Goal: Transaction & Acquisition: Register for event/course

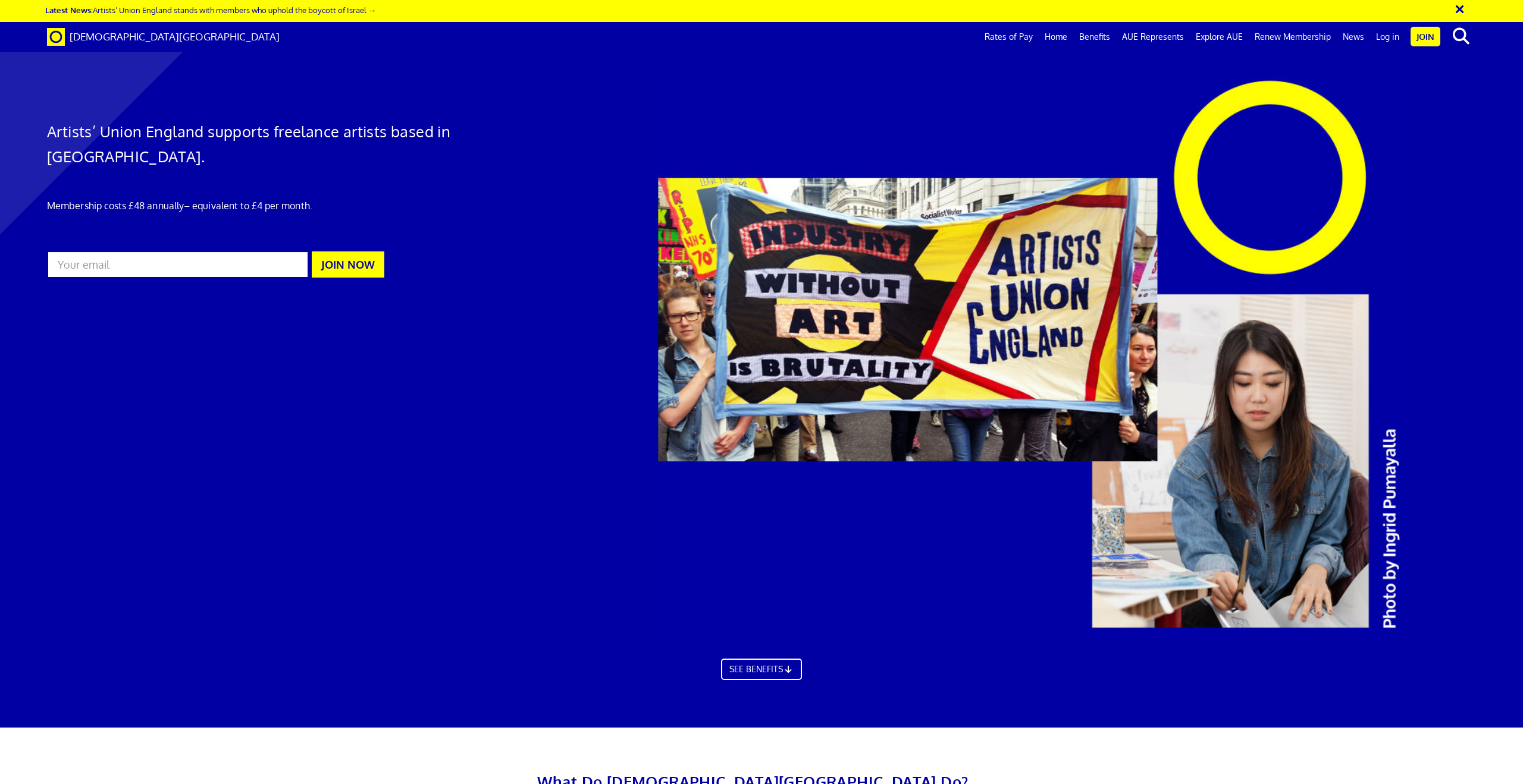
scroll to position [0, 35]
click at [1424, 41] on link "Join" at bounding box center [1426, 37] width 30 height 20
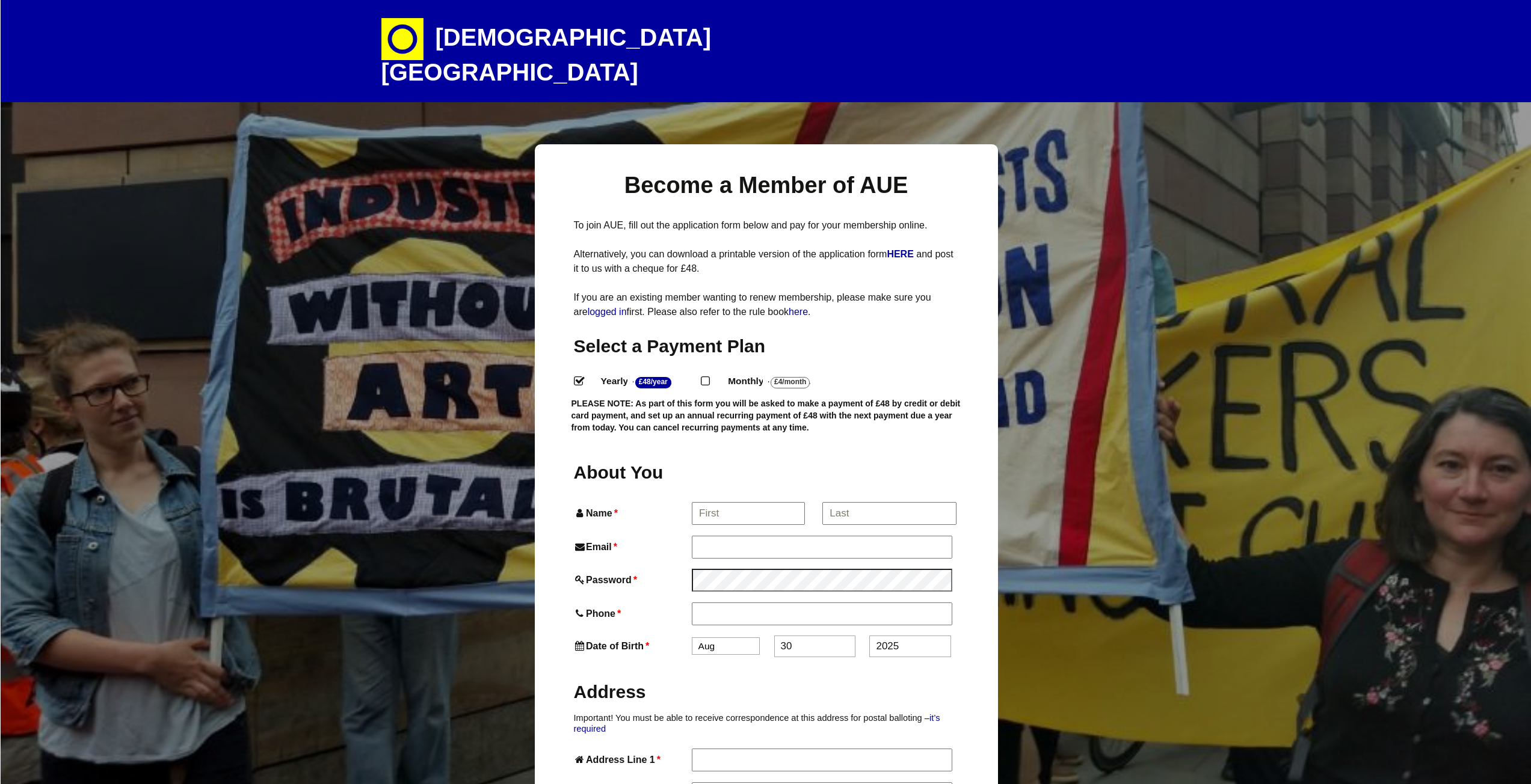
select select
click at [722, 503] on input "Name *" at bounding box center [748, 514] width 112 height 21
click at [702, 503] on input "krzysztof" at bounding box center [748, 514] width 112 height 21
click at [701, 503] on input "|Krzysztof" at bounding box center [748, 514] width 112 height 21
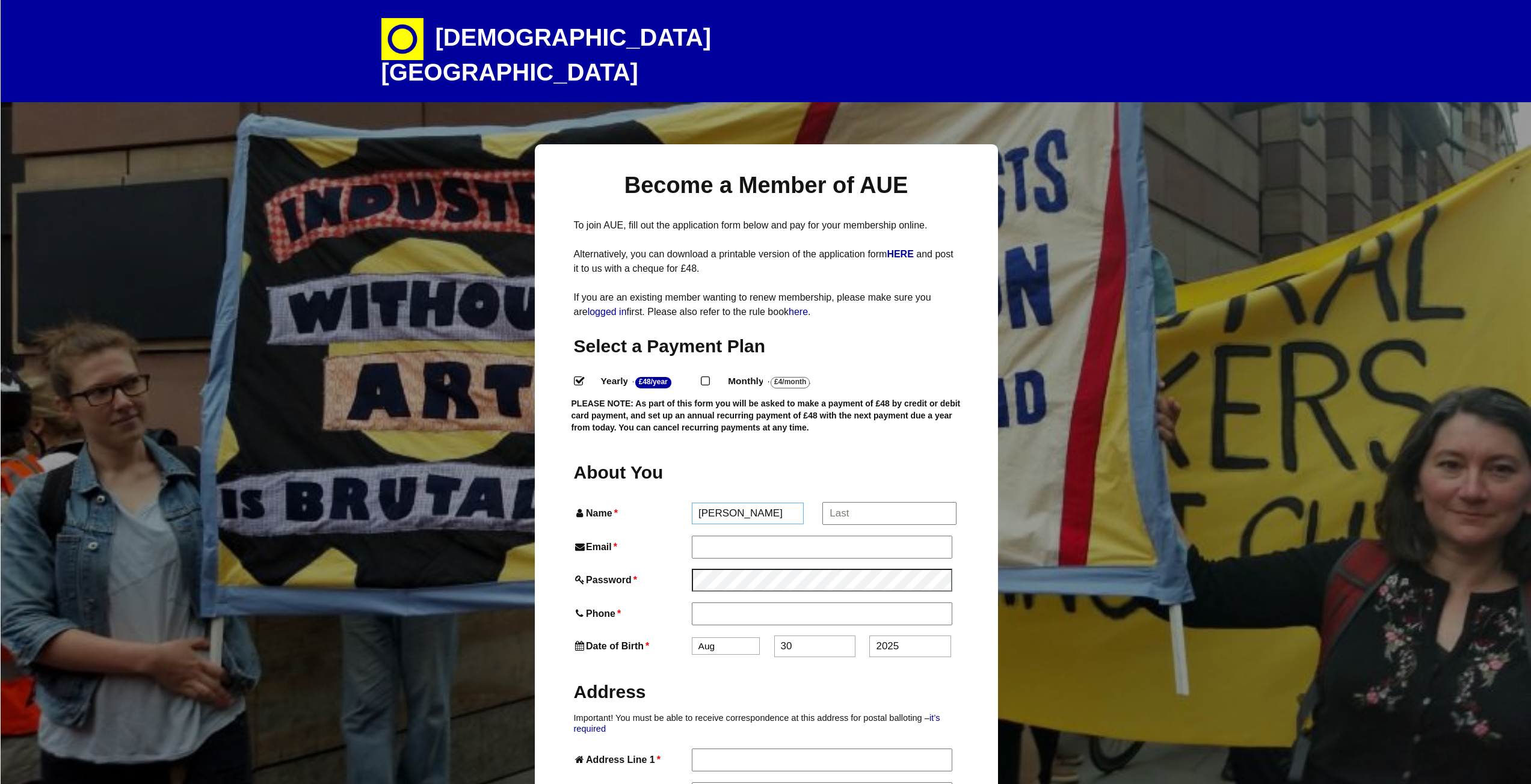
type input "[PERSON_NAME]"
click at [832, 503] on input "*" at bounding box center [888, 514] width 133 height 21
type input "Luzny"
click at [818, 536] on input "Email *" at bounding box center [821, 547] width 260 height 21
type input "kluzny79@gmail.com"
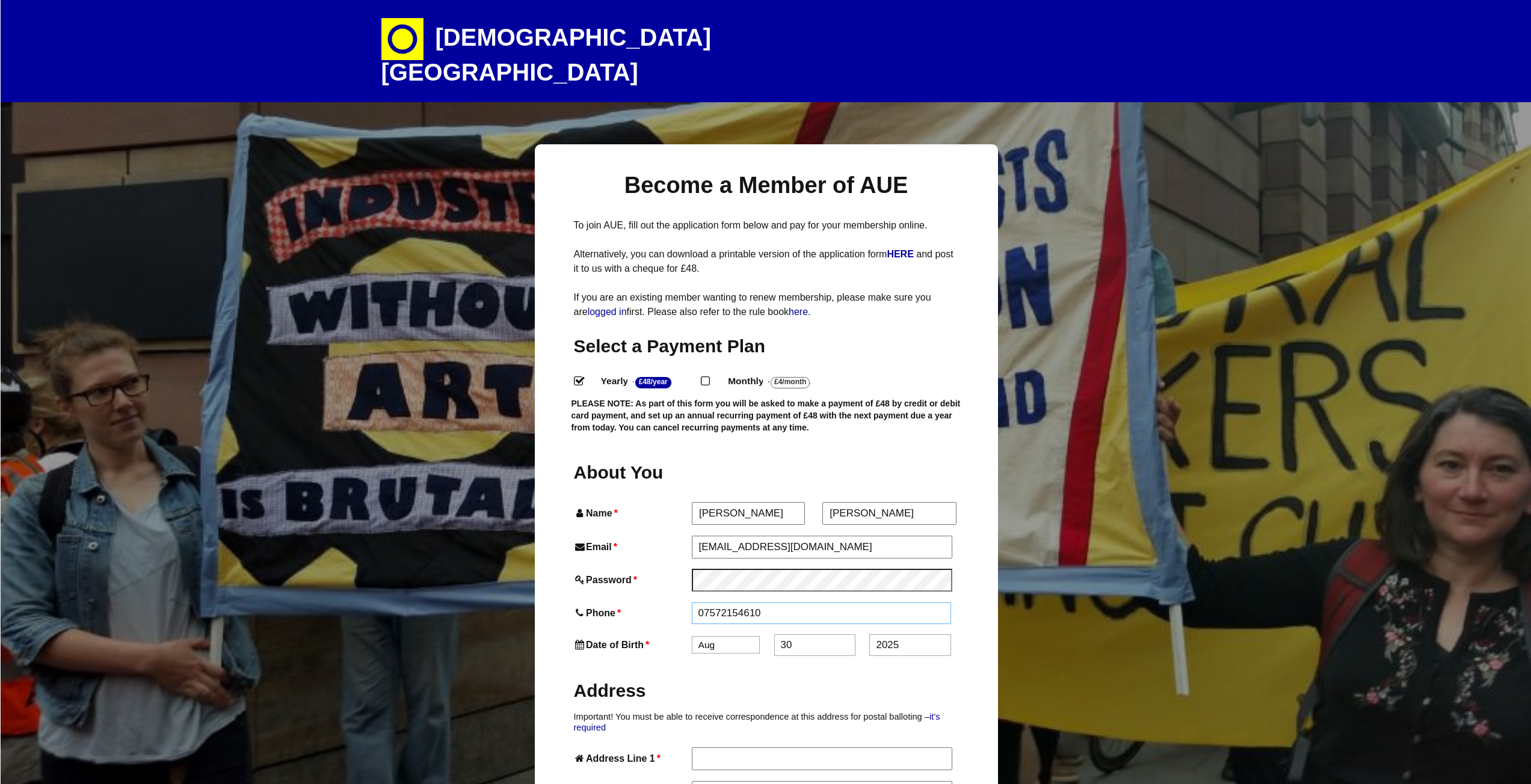
type input "07572154610"
click at [748, 638] on select "Jan Feb Mar Apr May Jun Jul Aug Sep Oct Nov Dec" at bounding box center [726, 646] width 68 height 18
select select "4"
click at [692, 638] on select "Jan Feb Mar Apr May Jun Jul Aug Sep Oct Nov Dec" at bounding box center [726, 646] width 68 height 18
drag, startPoint x: 791, startPoint y: 626, endPoint x: 773, endPoint y: 623, distance: 18.2
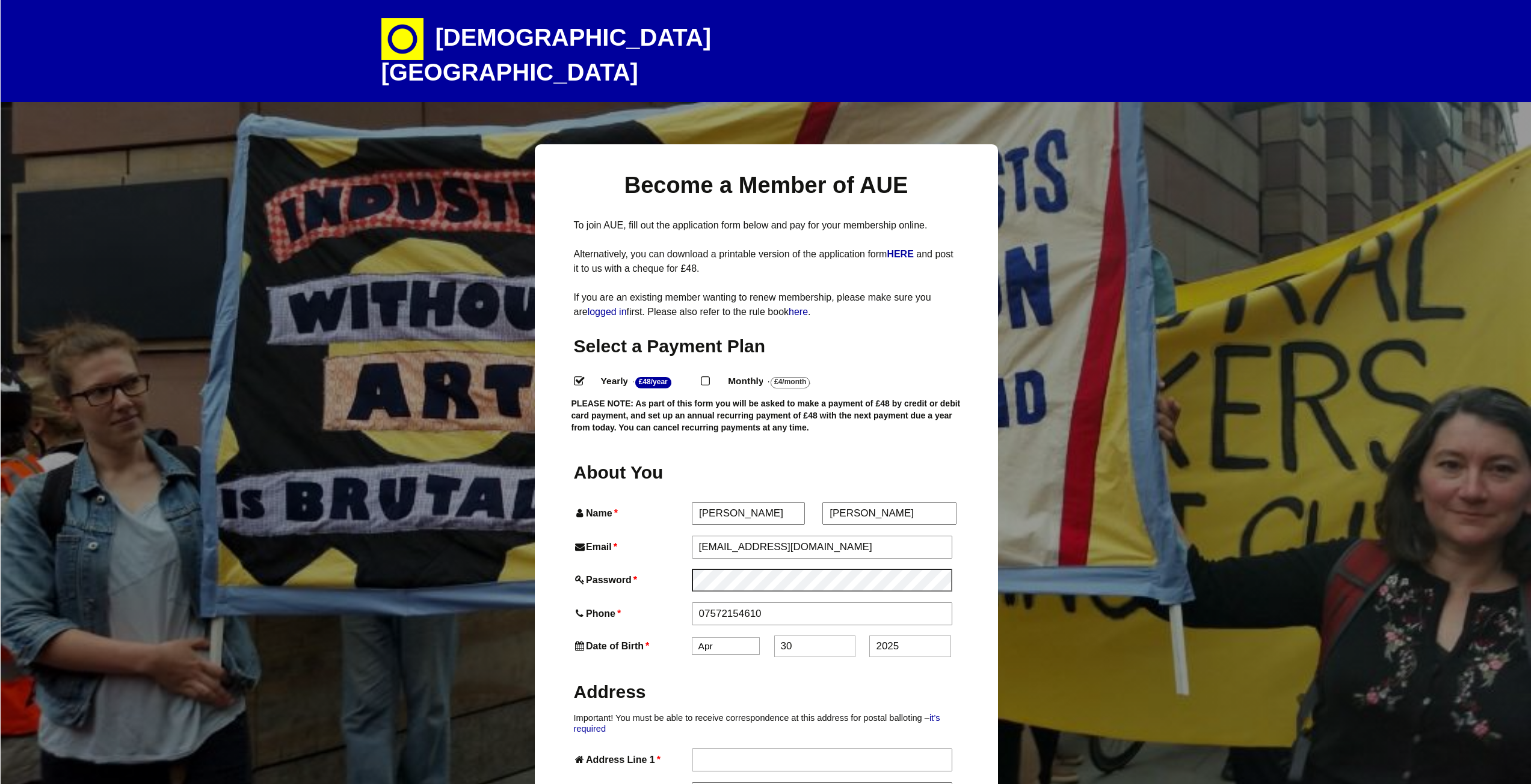
click at [773, 636] on div "Date of Birth * Jan Feb Mar Apr May Jun Jul Aug Sep Oct Nov Dec 30 2025" at bounding box center [767, 646] width 385 height 21
type input "14"
drag, startPoint x: 902, startPoint y: 621, endPoint x: 836, endPoint y: 622, distance: 66.0
click at [836, 636] on div "Date of Birth * Jan Feb Mar Apr May Jun Jul Aug Sep Oct Nov Dec 14 2025" at bounding box center [767, 646] width 385 height 21
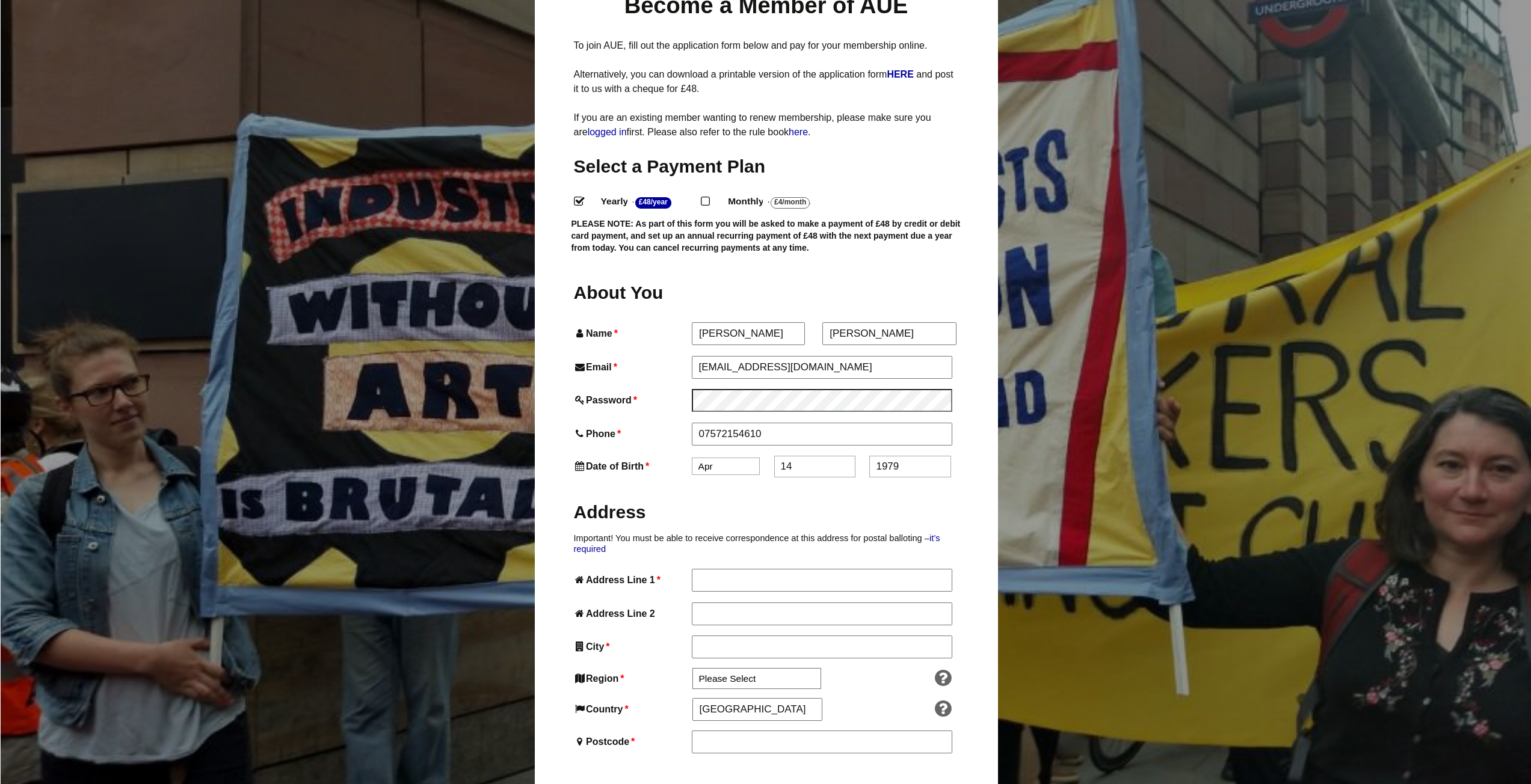
scroll to position [180, 0]
type input "1979"
click at [759, 569] on input "Address Line 1 *" at bounding box center [821, 579] width 260 height 21
type input "53 Crabtree Lane"
click at [755, 635] on input "City *" at bounding box center [821, 645] width 260 height 21
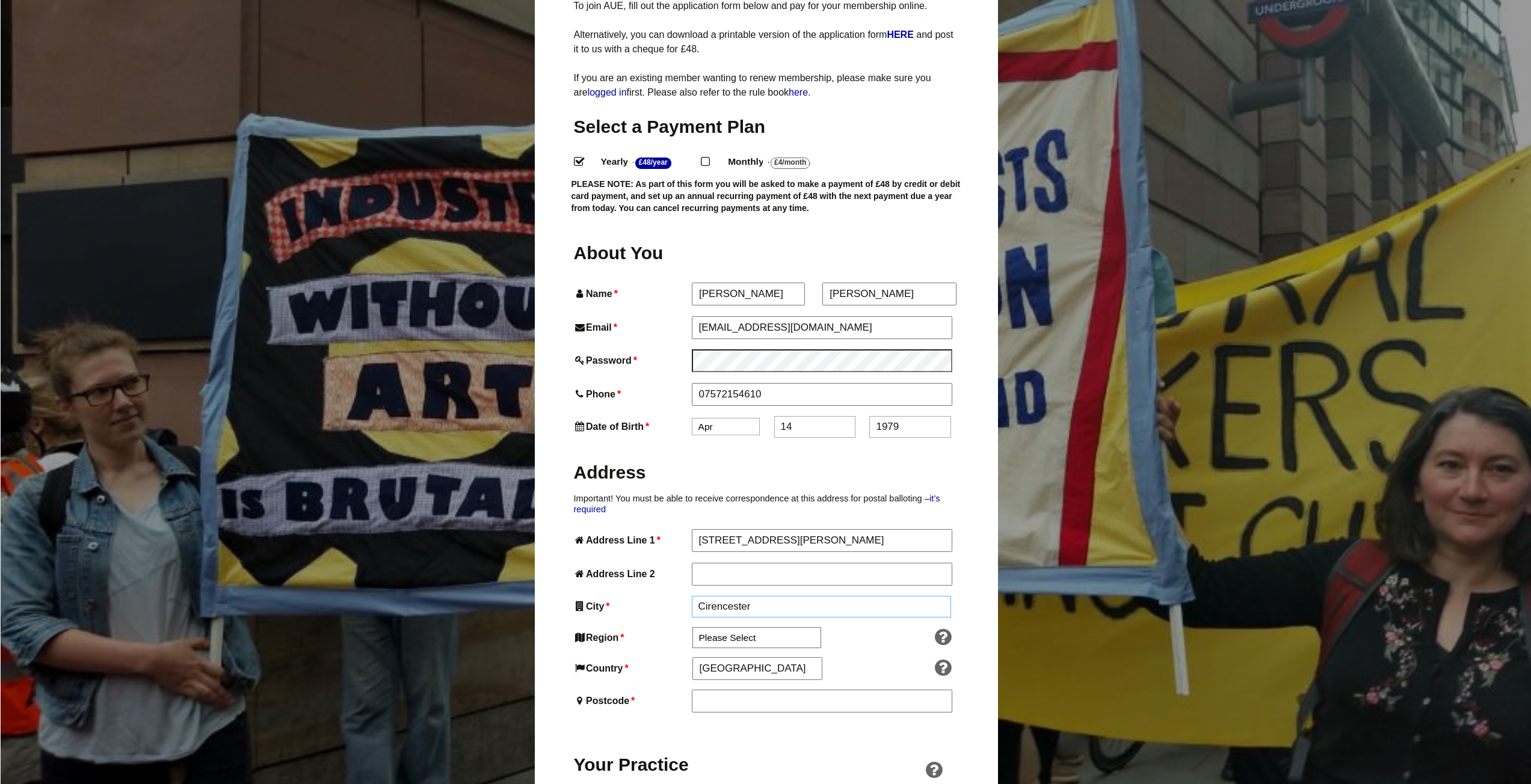
scroll to position [301, 0]
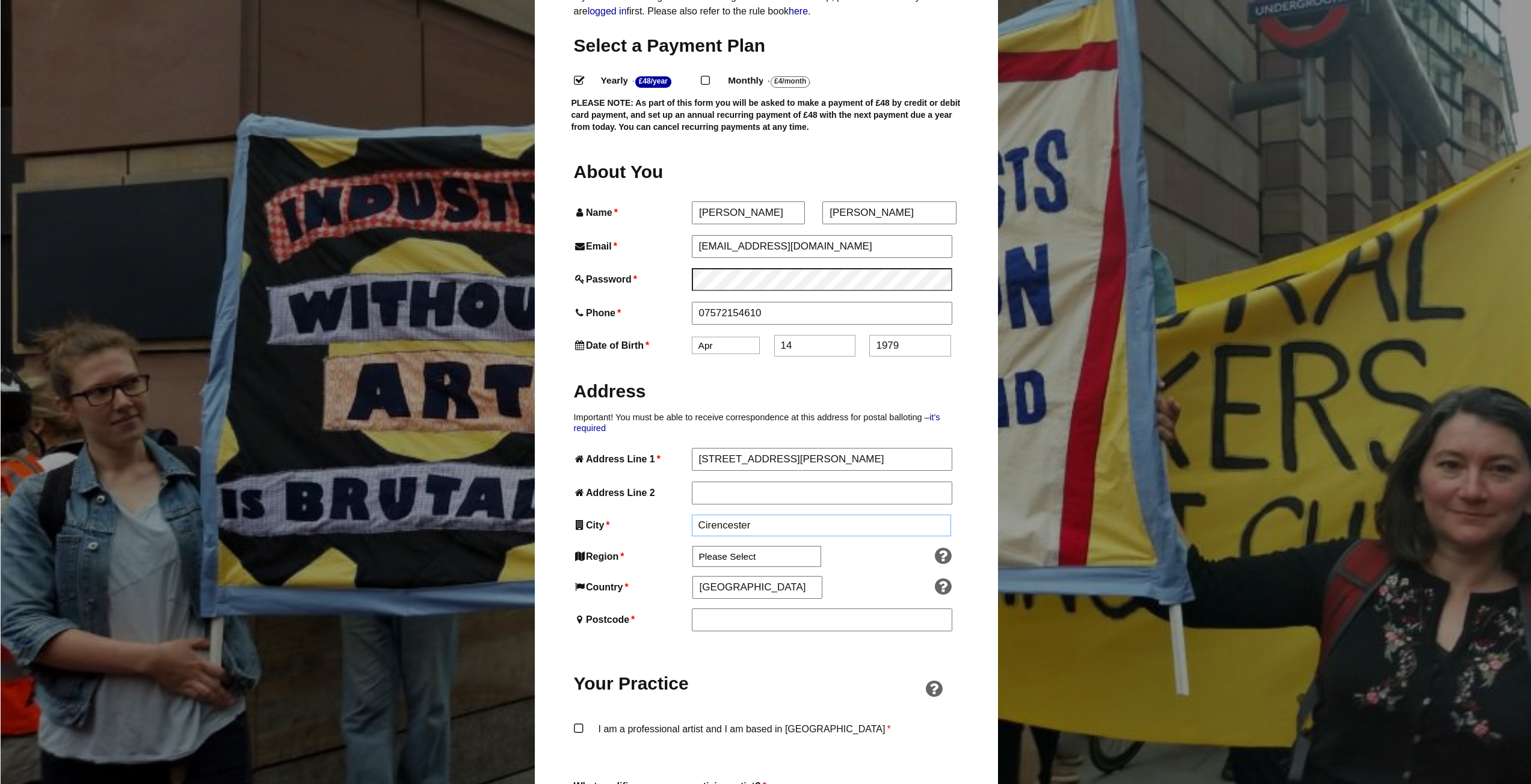
type input "Cirencester"
click at [748, 547] on select "Please Select South East England London North West England East of England West…" at bounding box center [757, 558] width 129 height 21
select select "South West"
click at [693, 547] on select "Please Select South East England London North West England East of England West…" at bounding box center [757, 558] width 129 height 21
click at [750, 578] on input "England" at bounding box center [758, 588] width 129 height 21
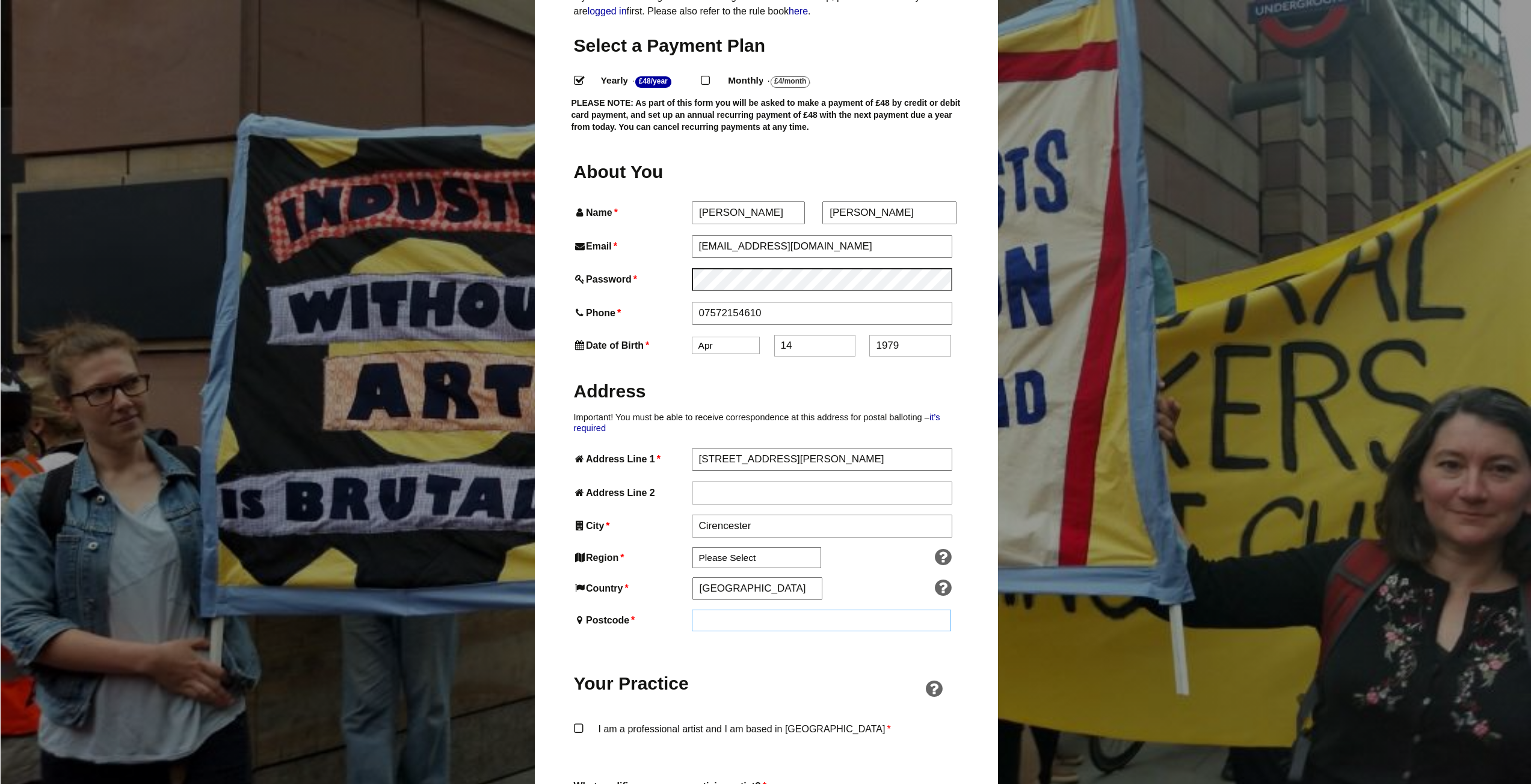
click at [745, 610] on input "Postcode *" at bounding box center [821, 620] width 260 height 21
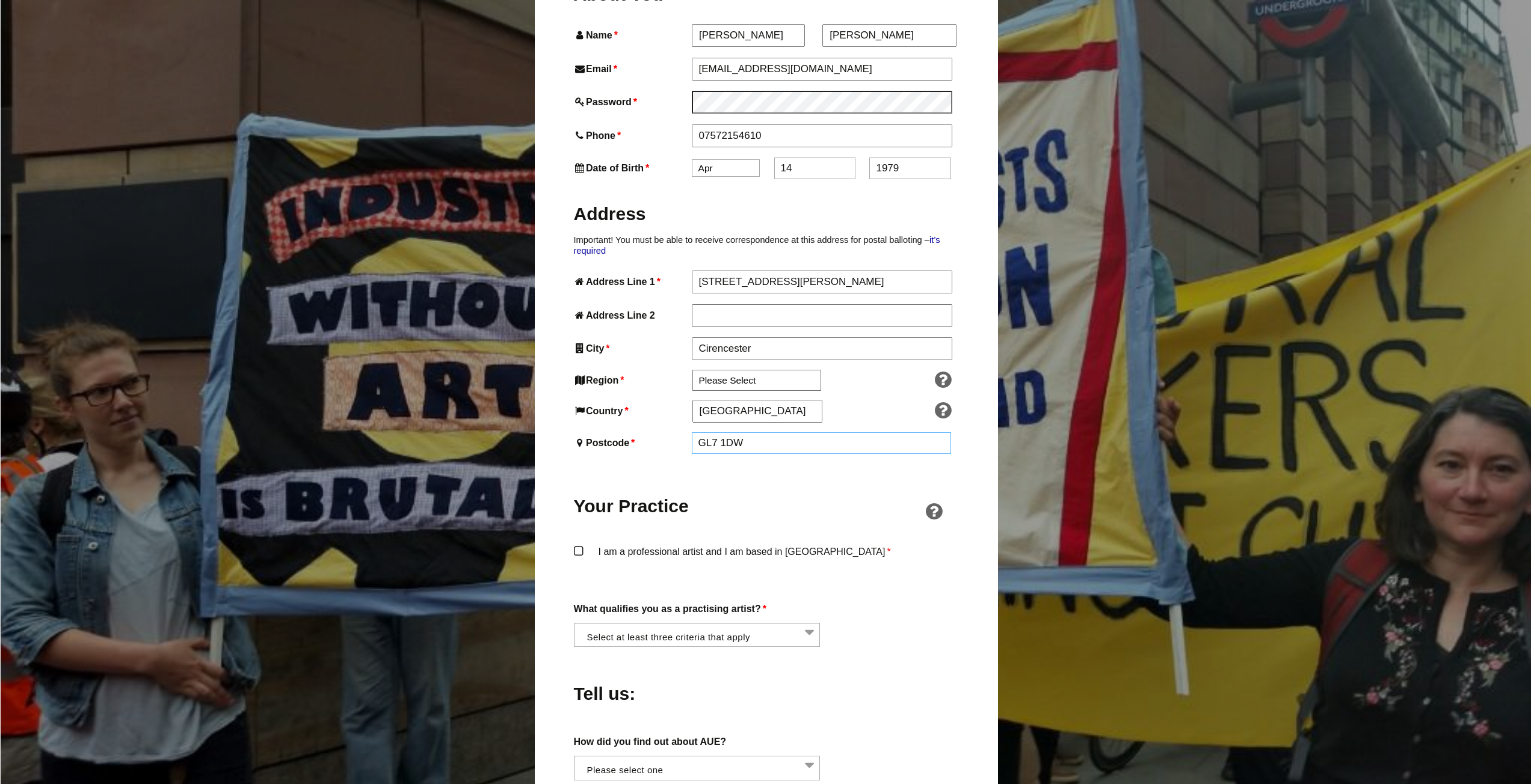
scroll to position [481, 0]
type input "GL7 1DW"
click at [578, 542] on label "I am a professional artist and I am based in England *" at bounding box center [767, 559] width 385 height 36
click at [0, 0] on input "I am a professional artist and I am based in England *" at bounding box center [0, 0] width 0 height 0
click at [630, 622] on li at bounding box center [701, 632] width 247 height 21
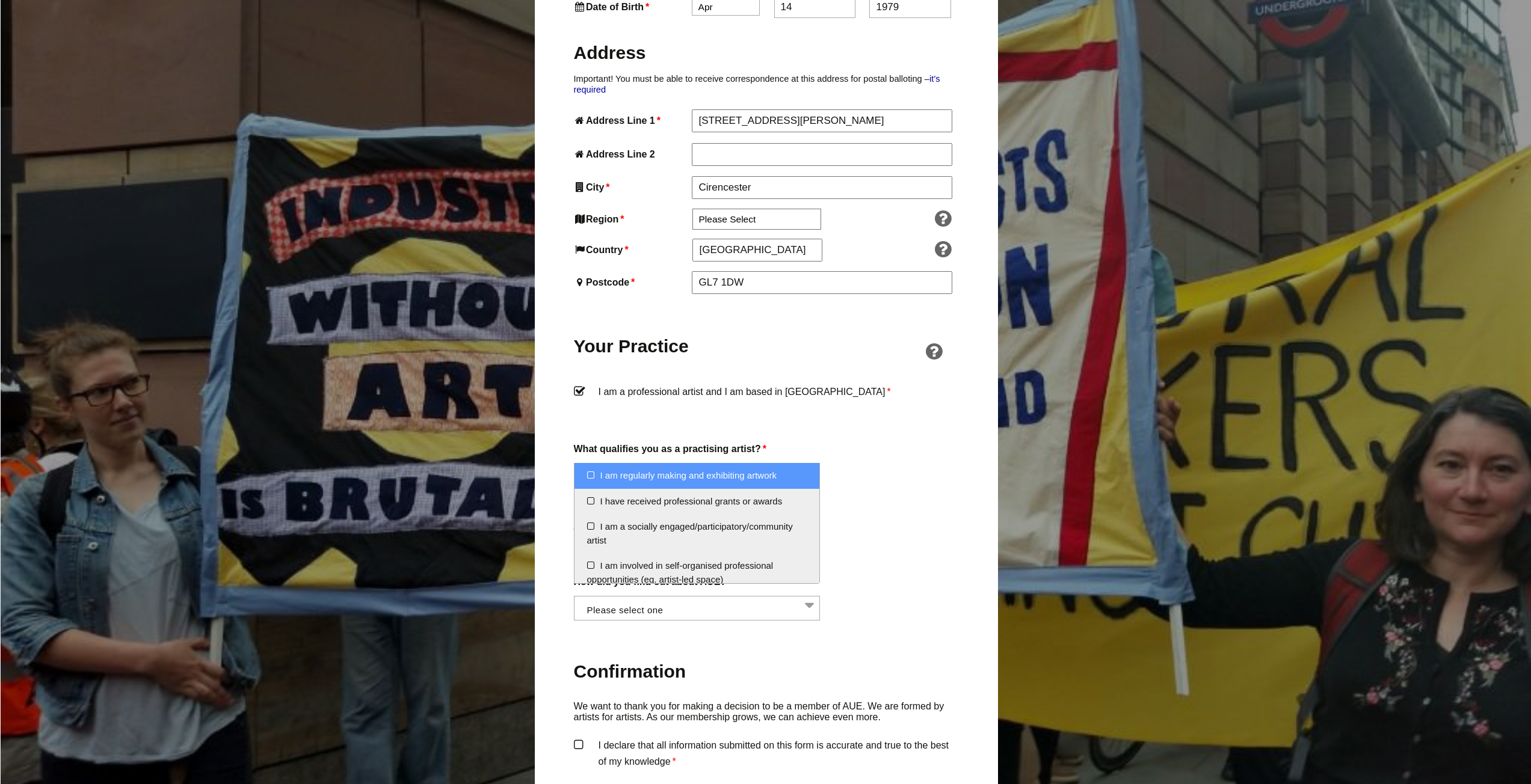
scroll to position [661, 0]
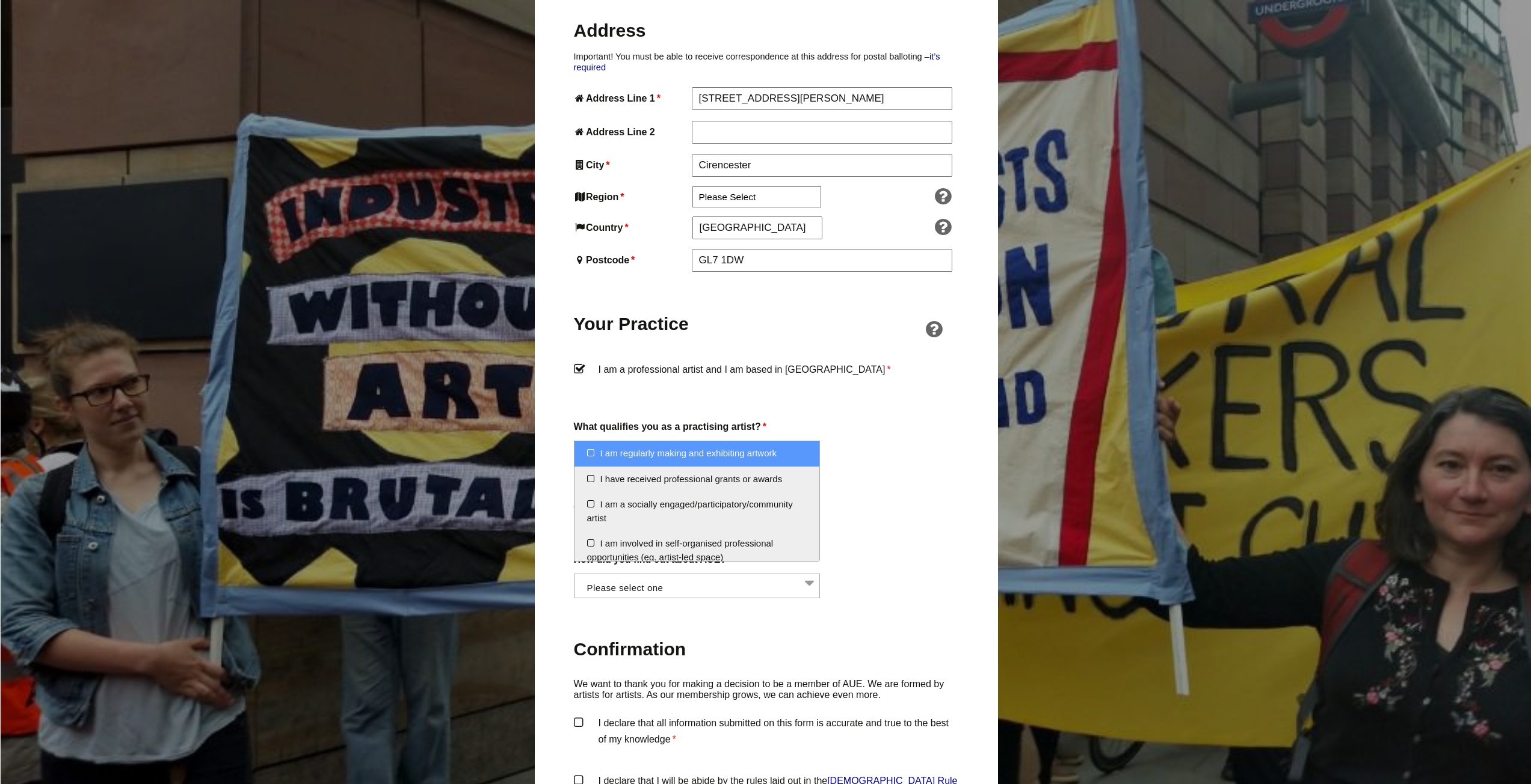
click at [589, 452] on li "I am regularly making and exhibiting artwork" at bounding box center [697, 454] width 245 height 26
select select "regularly_making_and_exhibiting_artwork"
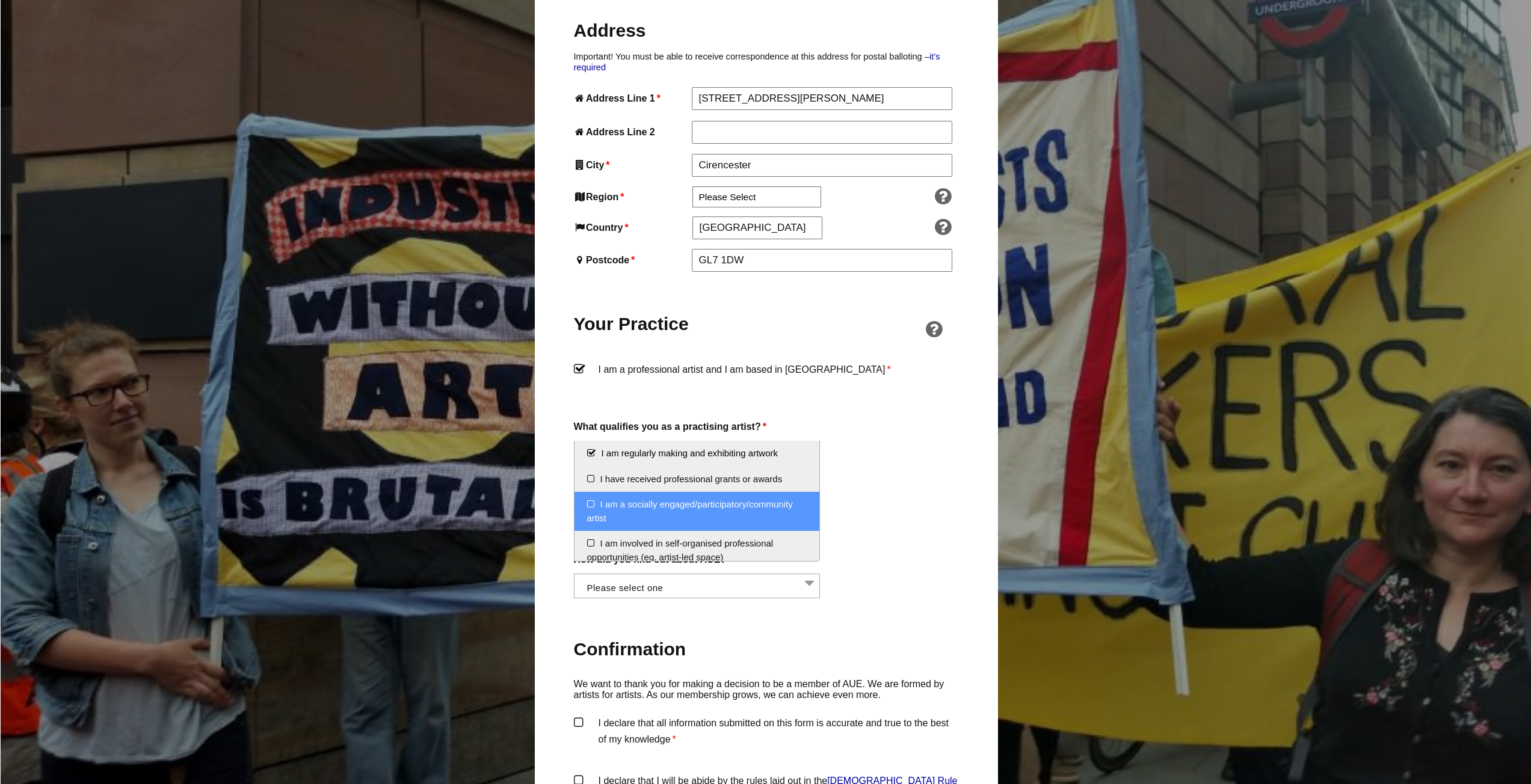
scroll to position [60, 0]
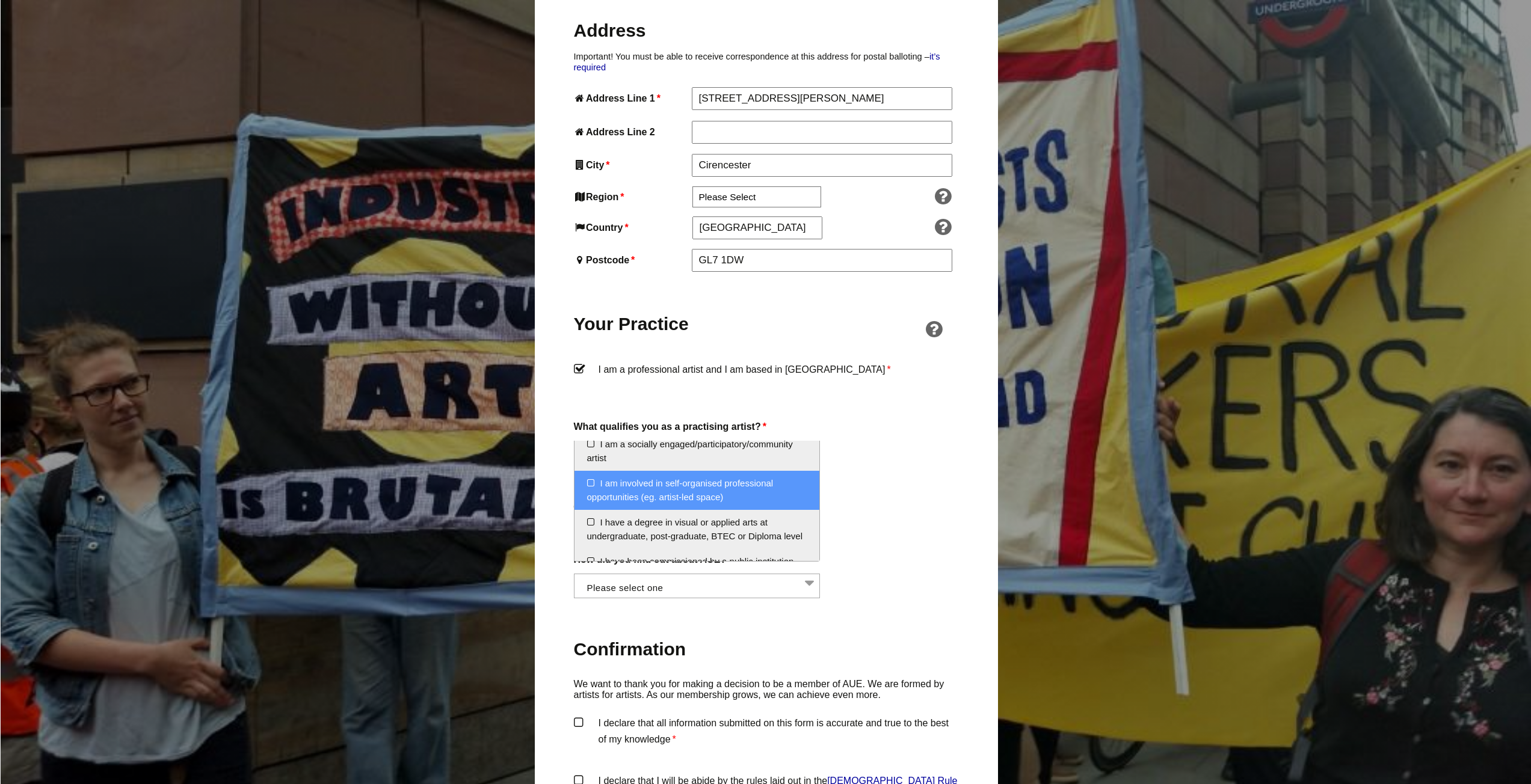
click at [592, 486] on li "I am involved in self-organised professional opportunities (eg. artist-led spac…" at bounding box center [697, 490] width 245 height 39
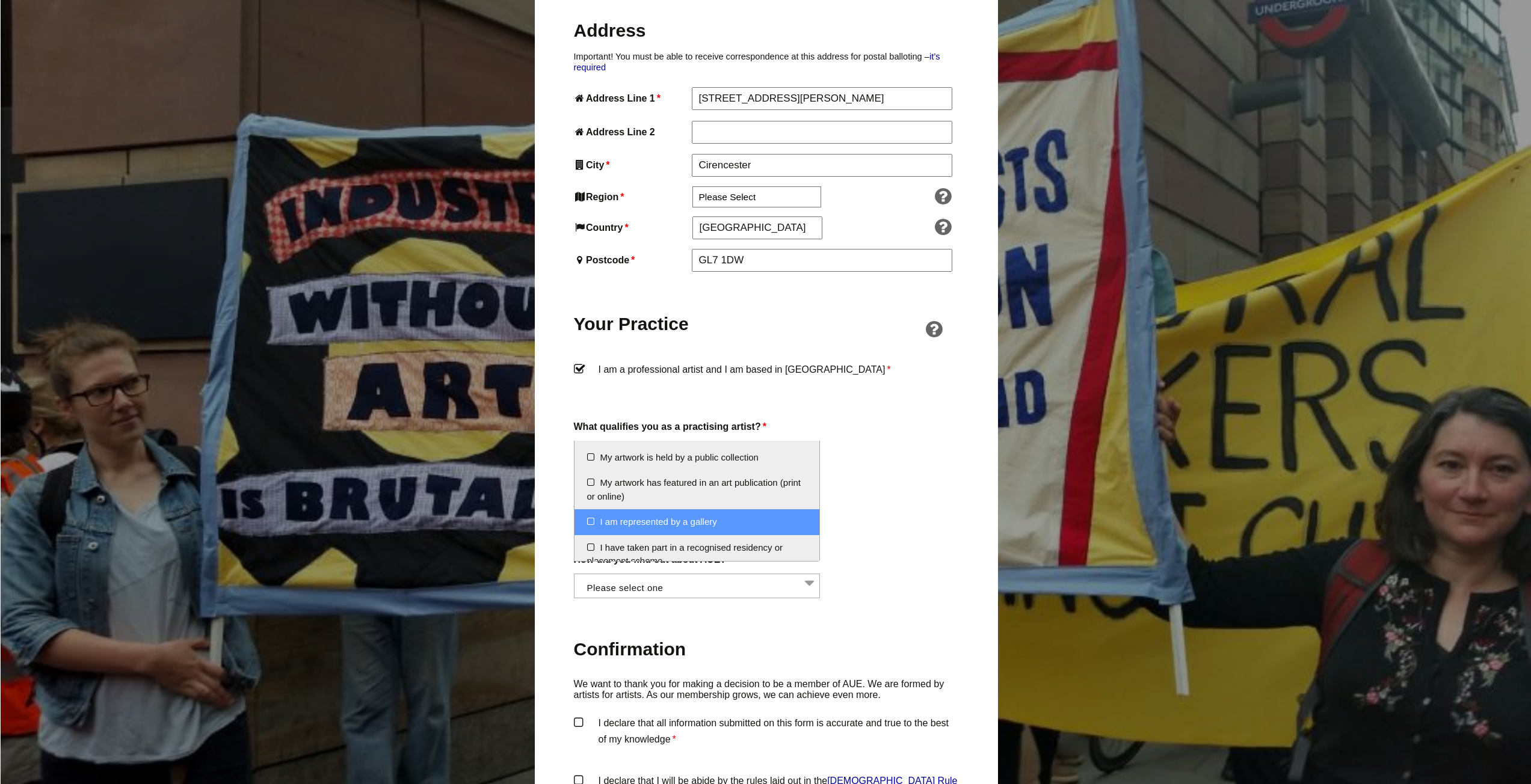
scroll to position [156, 0]
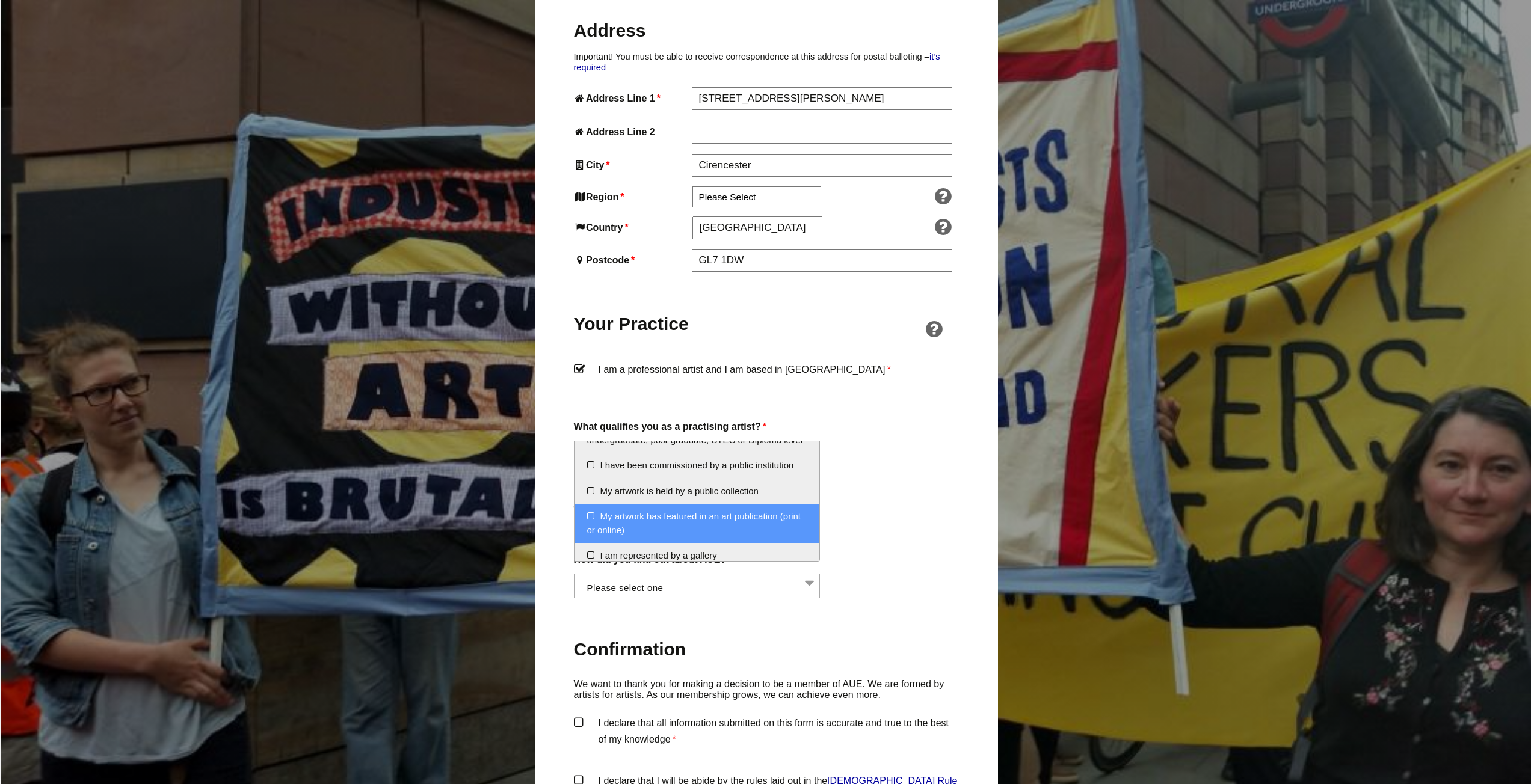
click at [587, 529] on li "My artwork has featured in an art publication (print or online)" at bounding box center [697, 523] width 245 height 39
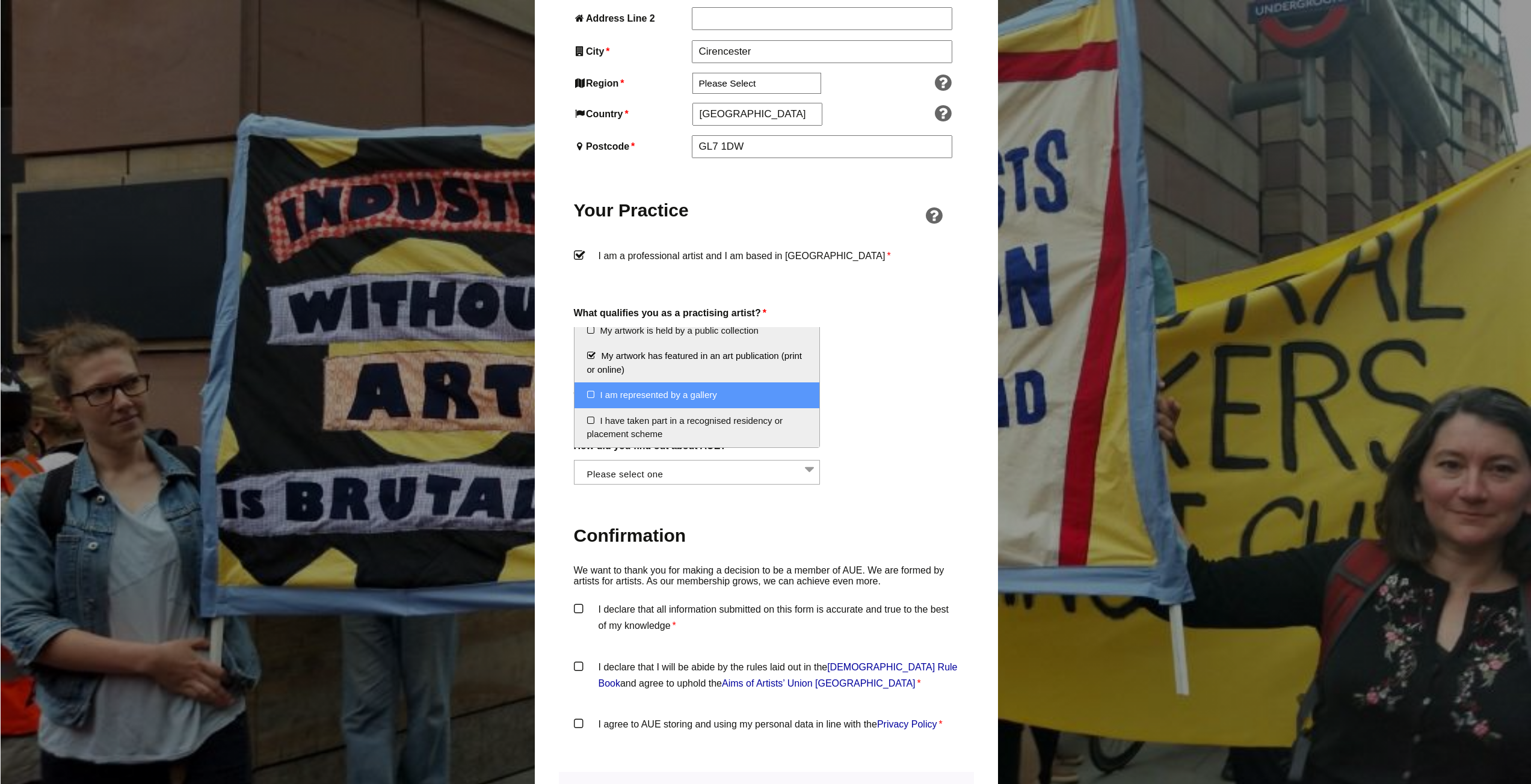
scroll to position [782, 0]
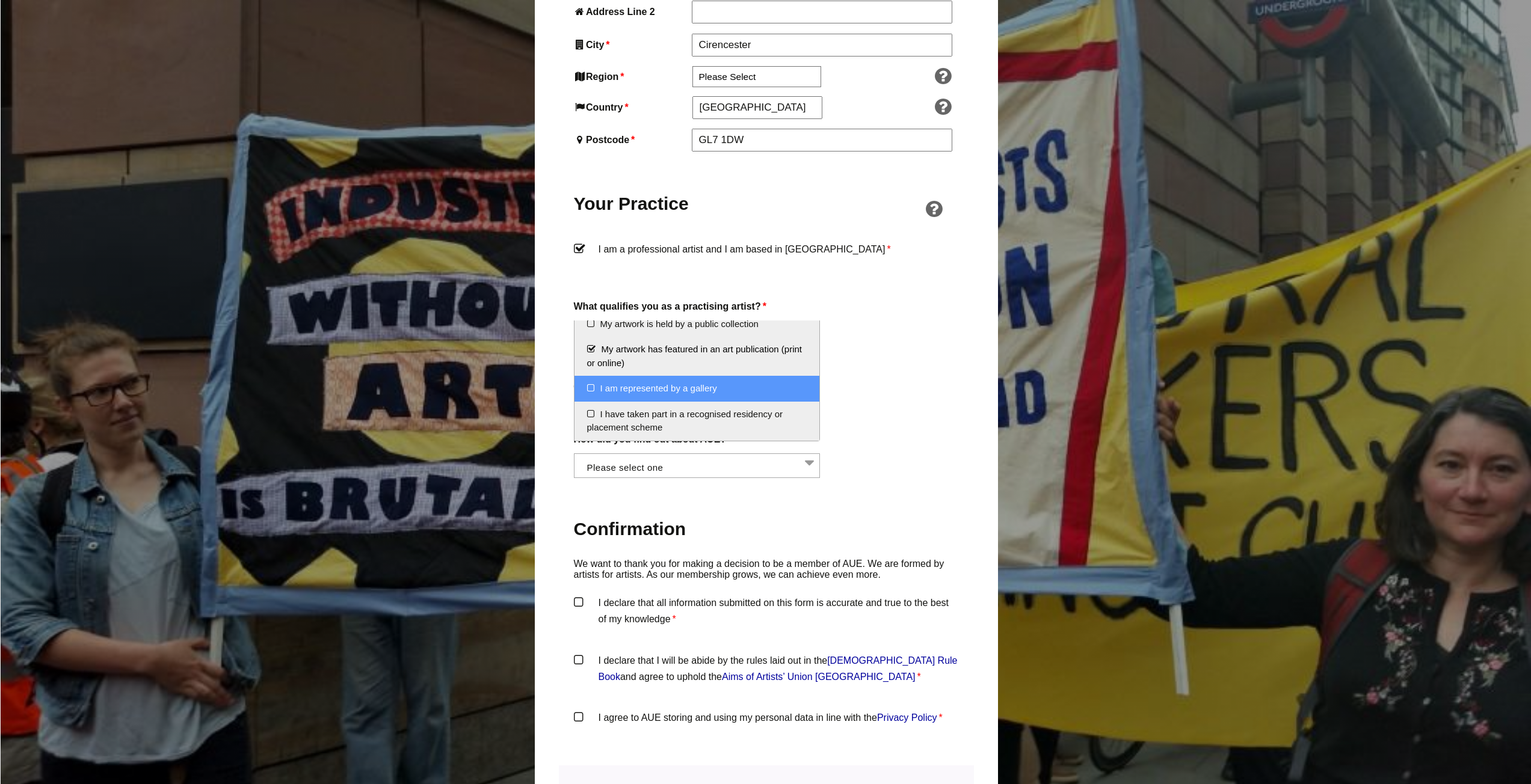
click at [899, 438] on div "How did you find out about AUE? Word of mouth Facebook Twitter Other social med…" at bounding box center [767, 455] width 385 height 47
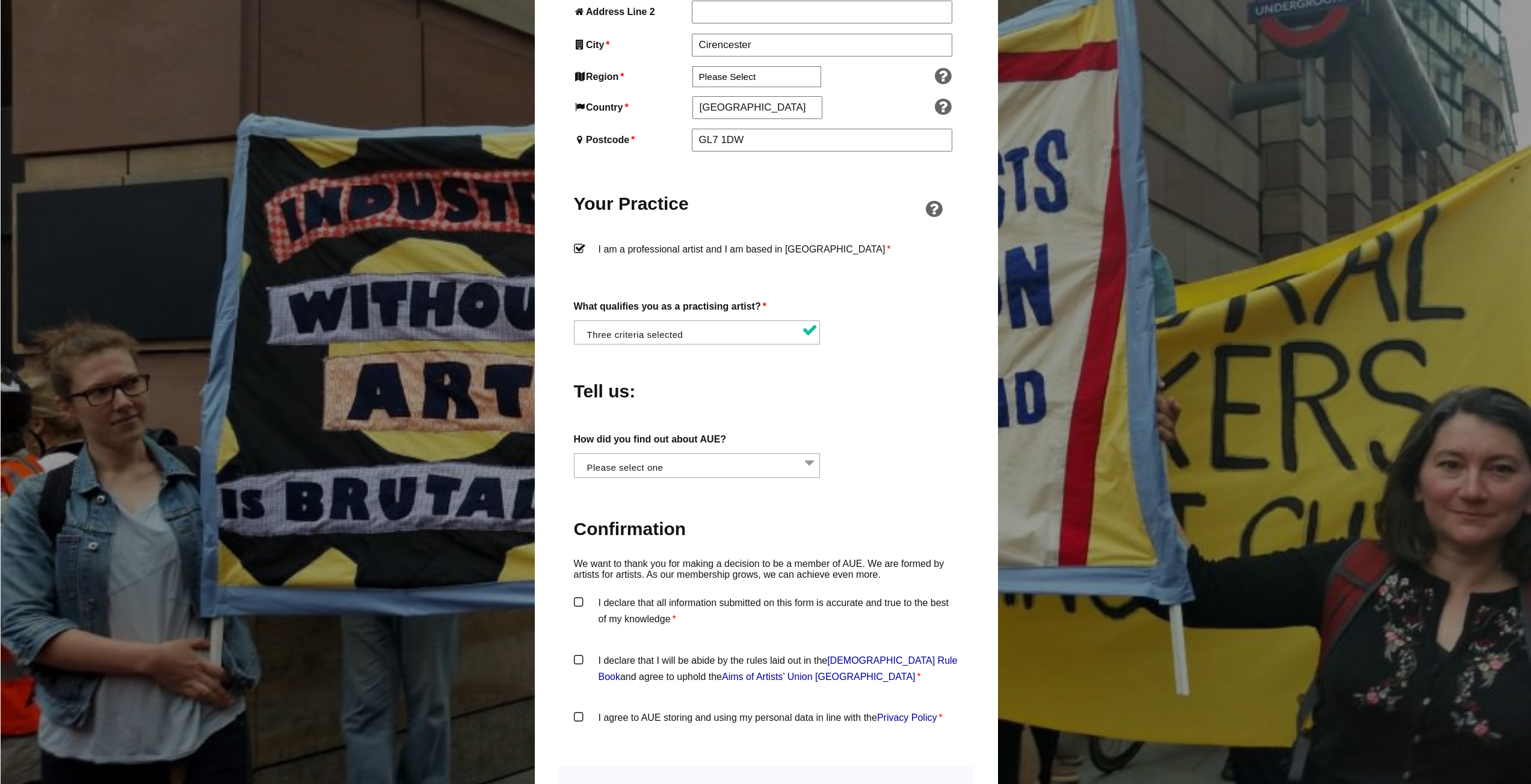
scroll to position [0, 1]
click at [771, 454] on li at bounding box center [700, 464] width 247 height 21
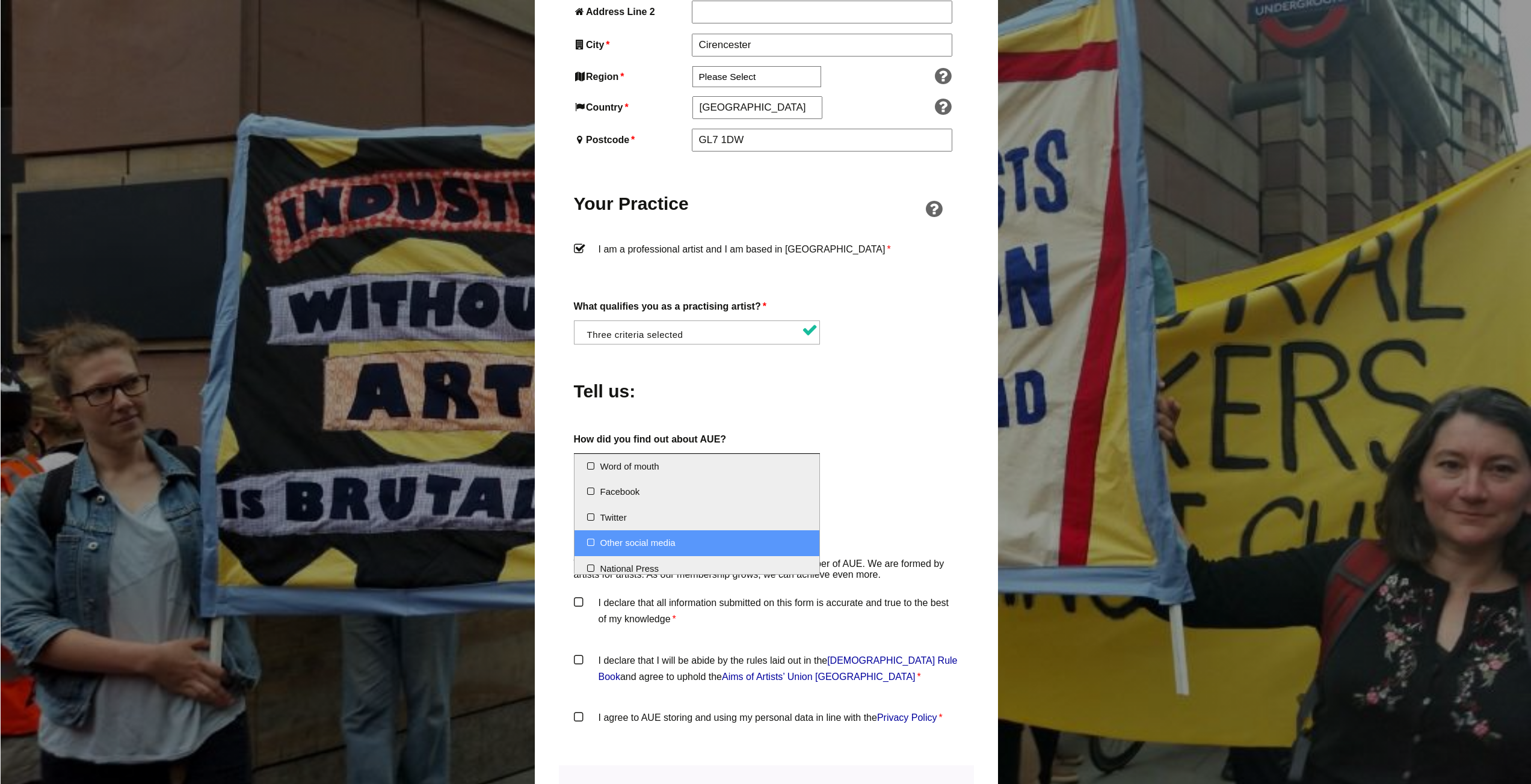
select select "Other social media"
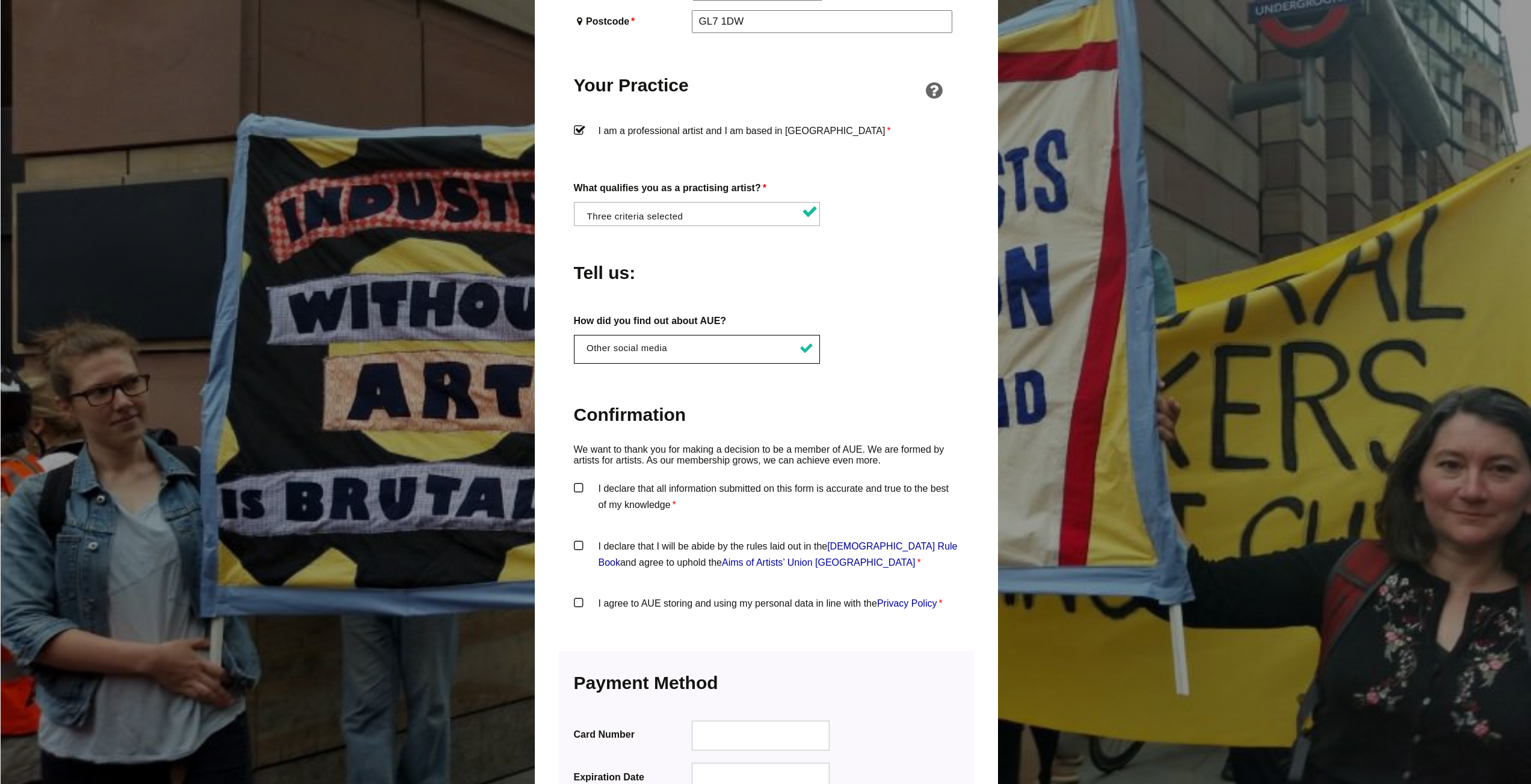
scroll to position [902, 0]
click at [577, 479] on label "I declare that all information submitted on this form is accurate and true to t…" at bounding box center [767, 496] width 385 height 36
click at [0, 0] on input "I declare that all information submitted on this form is accurate and true to t…" at bounding box center [0, 0] width 0 height 0
click at [578, 537] on label "I declare that I will be abide by the rules laid out in the Artists' Union Engl…" at bounding box center [767, 554] width 385 height 36
click at [0, 0] on input "I declare that I will be abide by the rules laid out in the Artists' Union Engl…" at bounding box center [0, 0] width 0 height 0
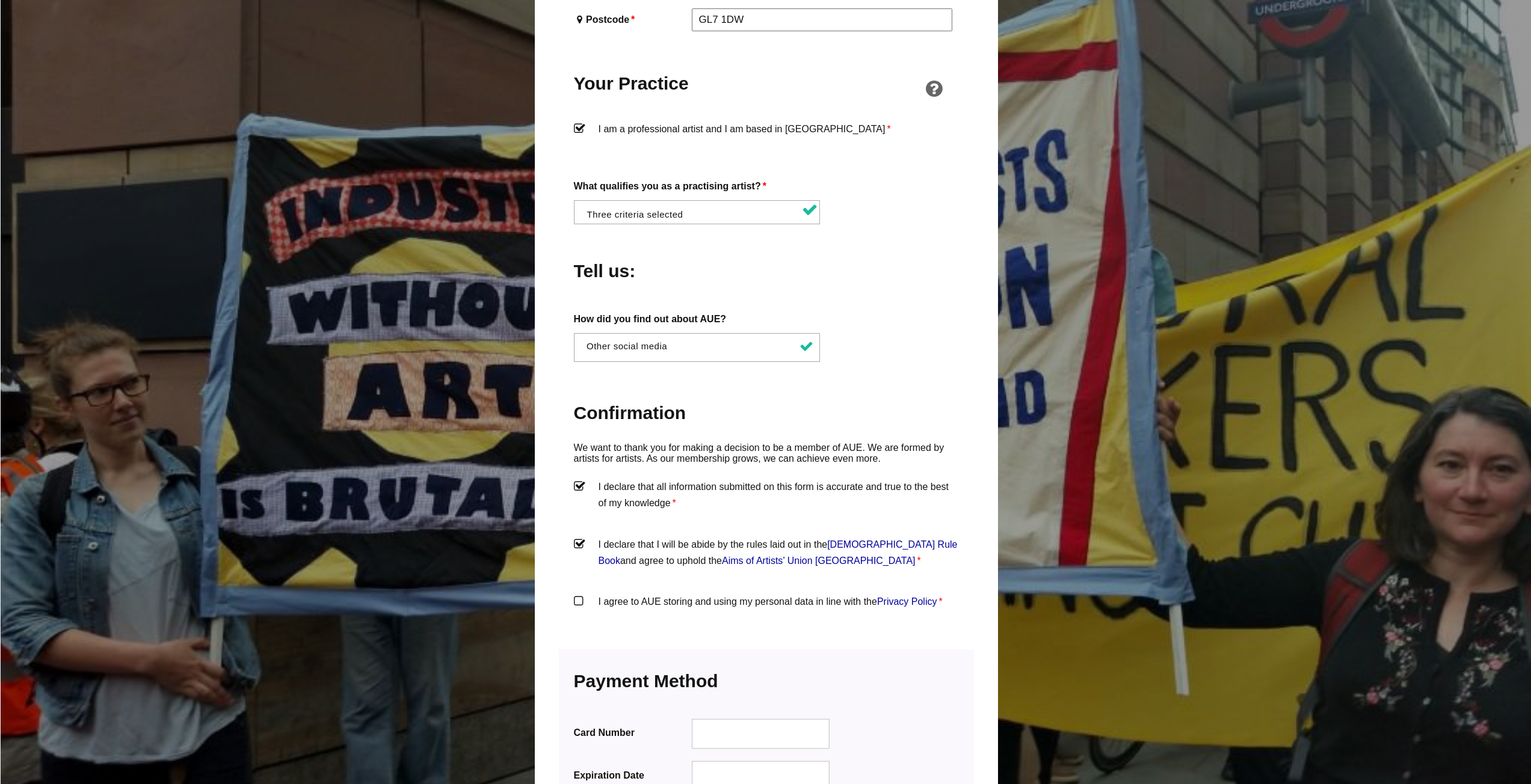
click at [577, 594] on label "I agree to AUE storing and using my personal data in line with the Privacy Poli…" at bounding box center [767, 611] width 385 height 36
click at [0, 0] on input "I agree to AUE storing and using my personal data in line with the Privacy Poli…" at bounding box center [0, 0] width 0 height 0
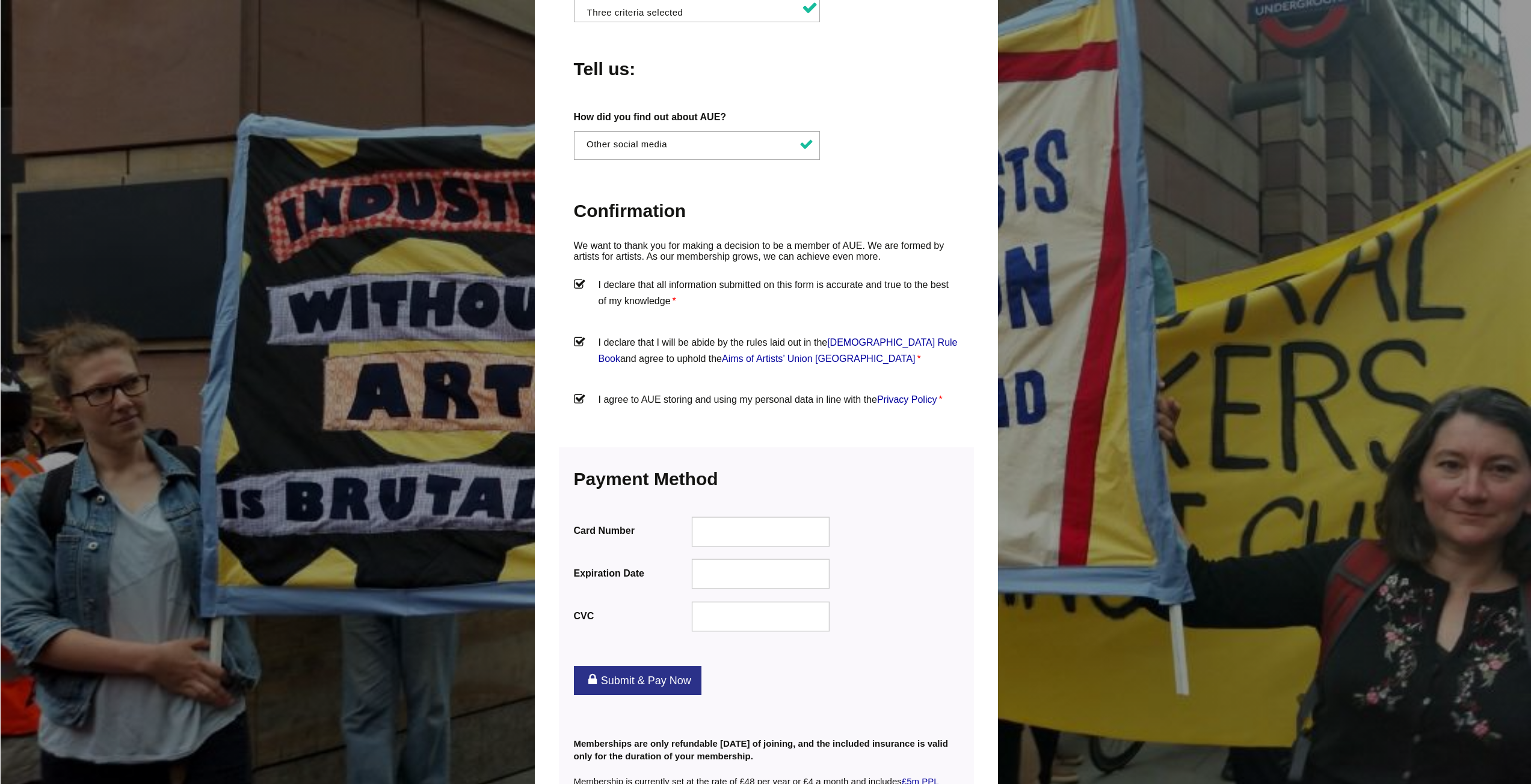
scroll to position [1143, 0]
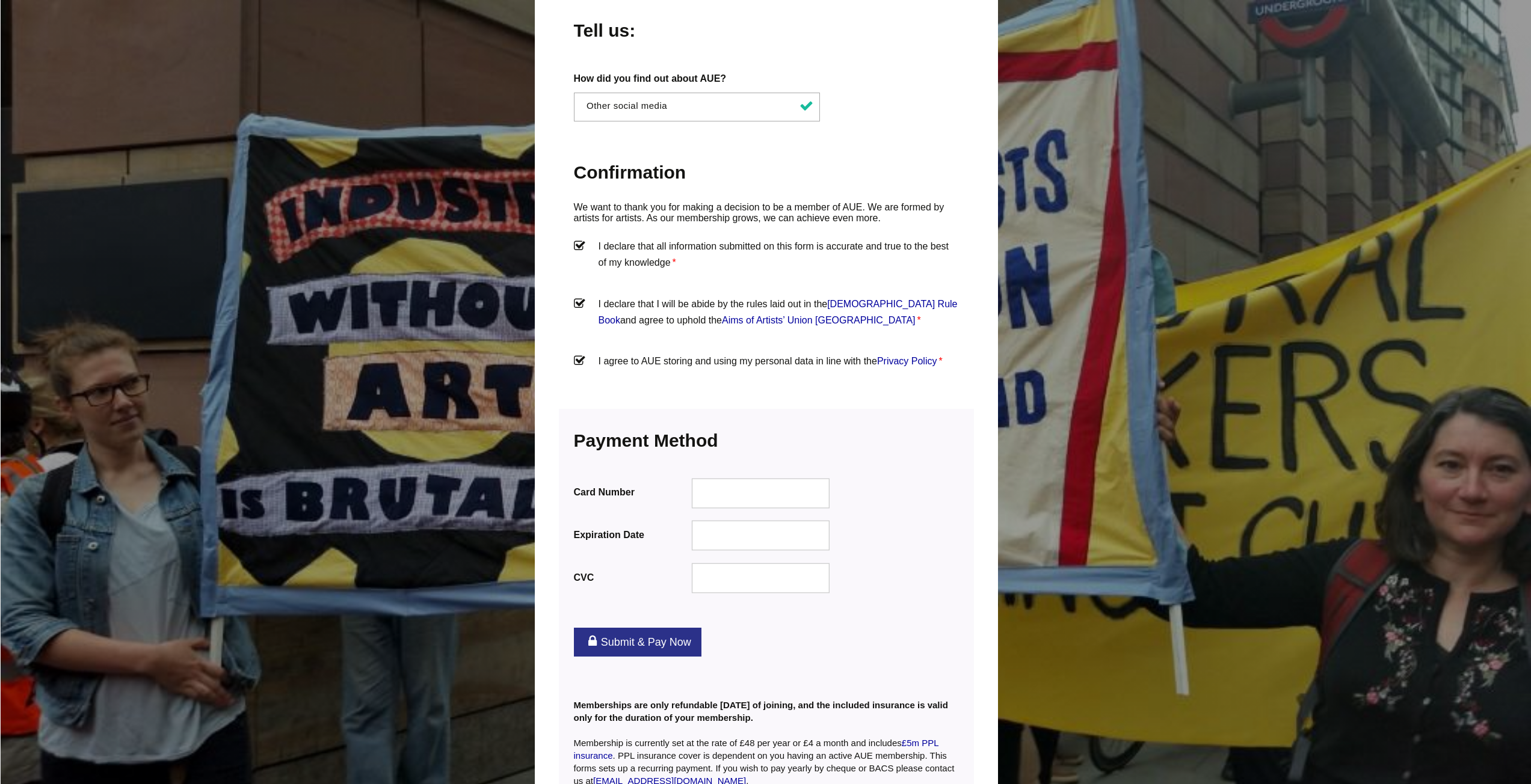
click at [737, 563] on div at bounding box center [761, 578] width 139 height 30
click at [633, 628] on link "Submit & Pay Now" at bounding box center [638, 642] width 128 height 29
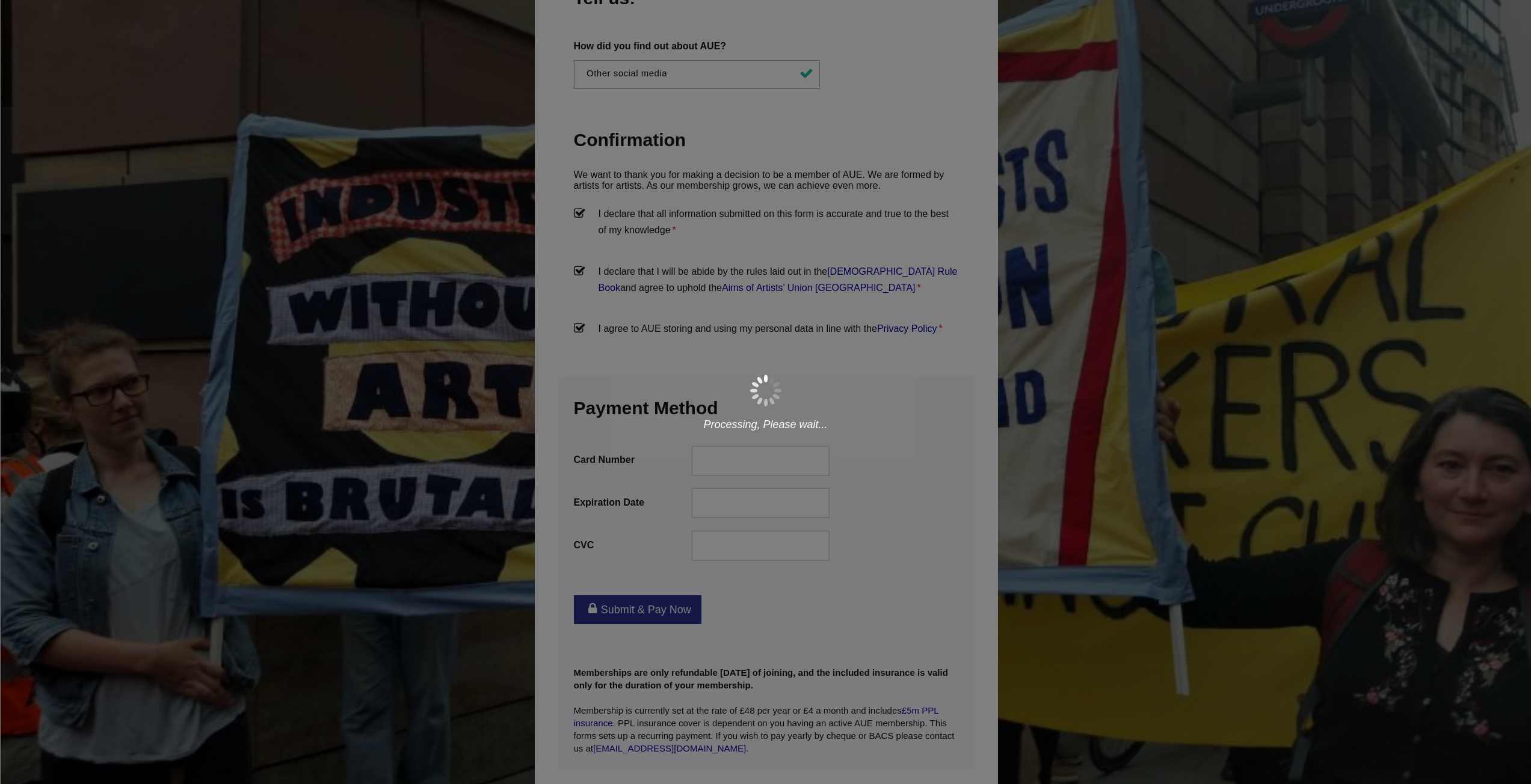
scroll to position [1237, 0]
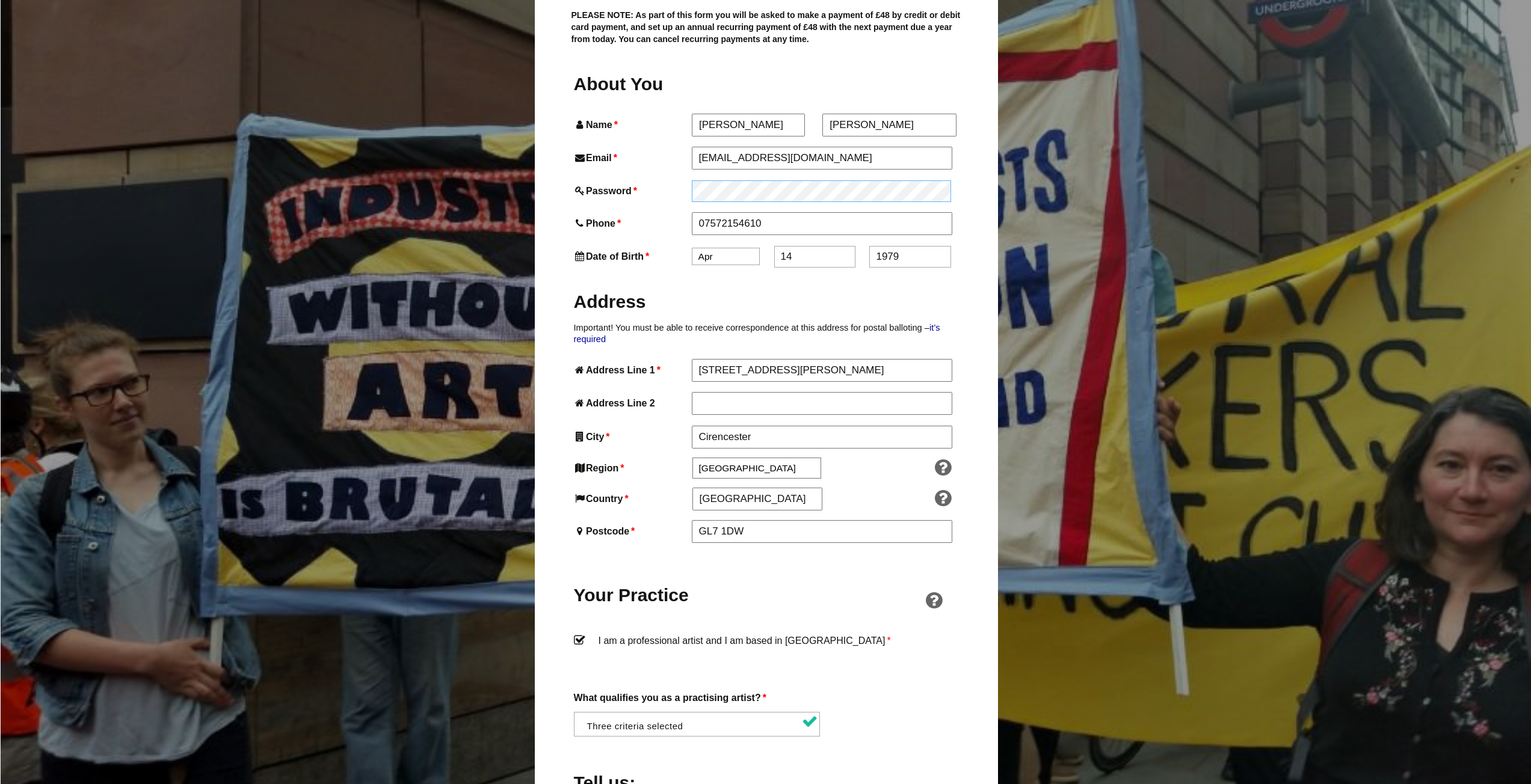
scroll to position [481, 0]
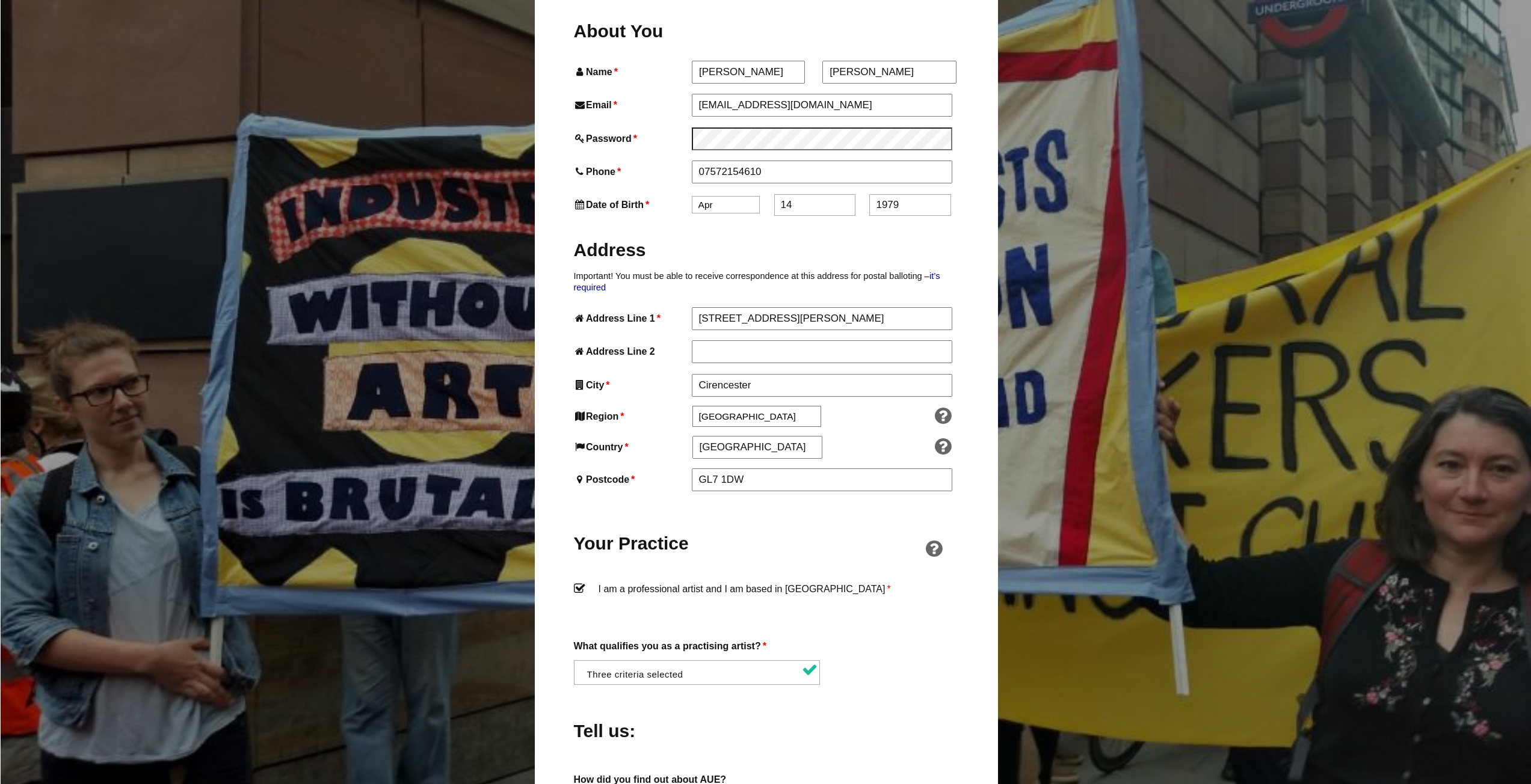
click at [898, 593] on div "I am a professional artist and I am based in England *" at bounding box center [767, 604] width 385 height 47
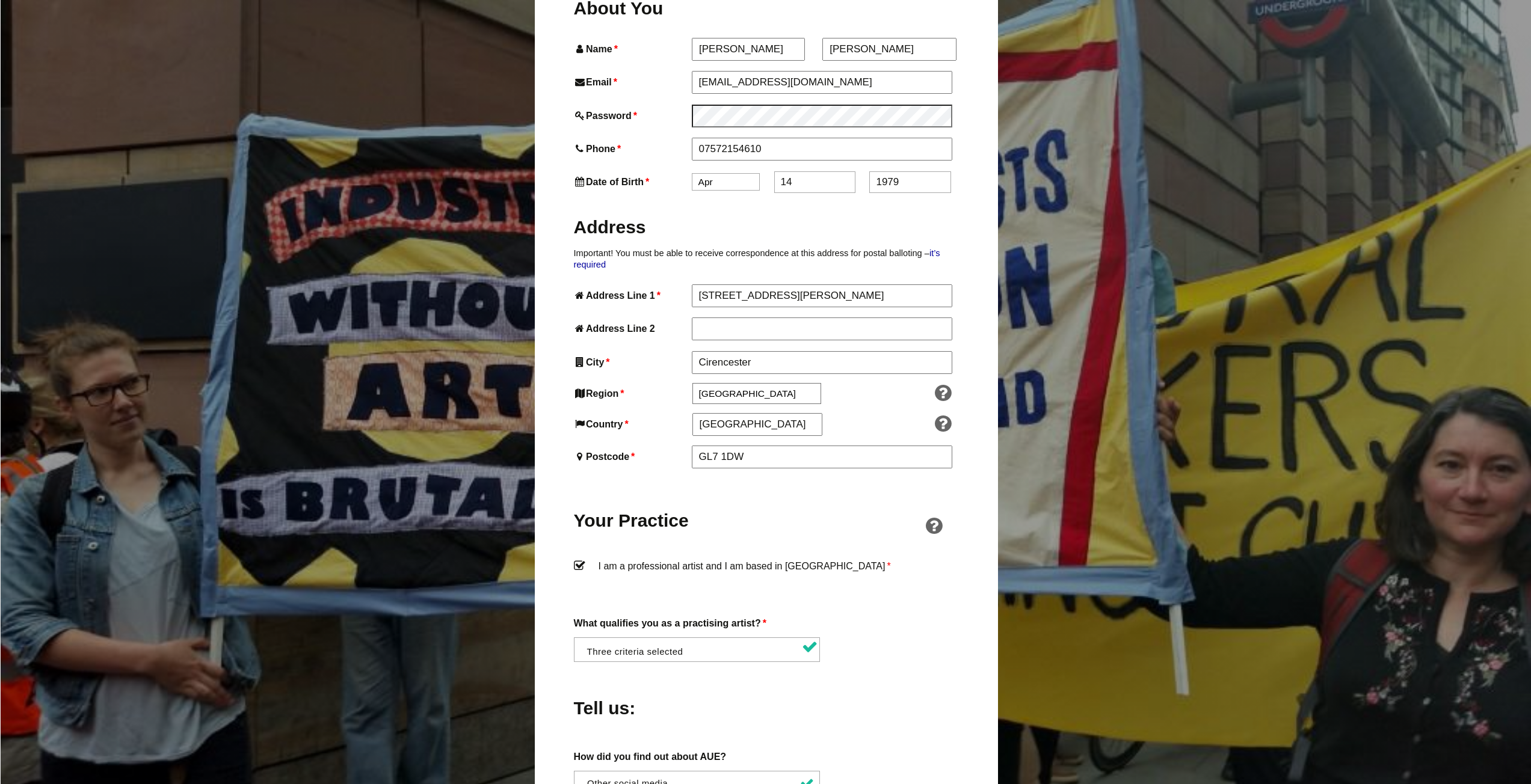
scroll to position [410, 0]
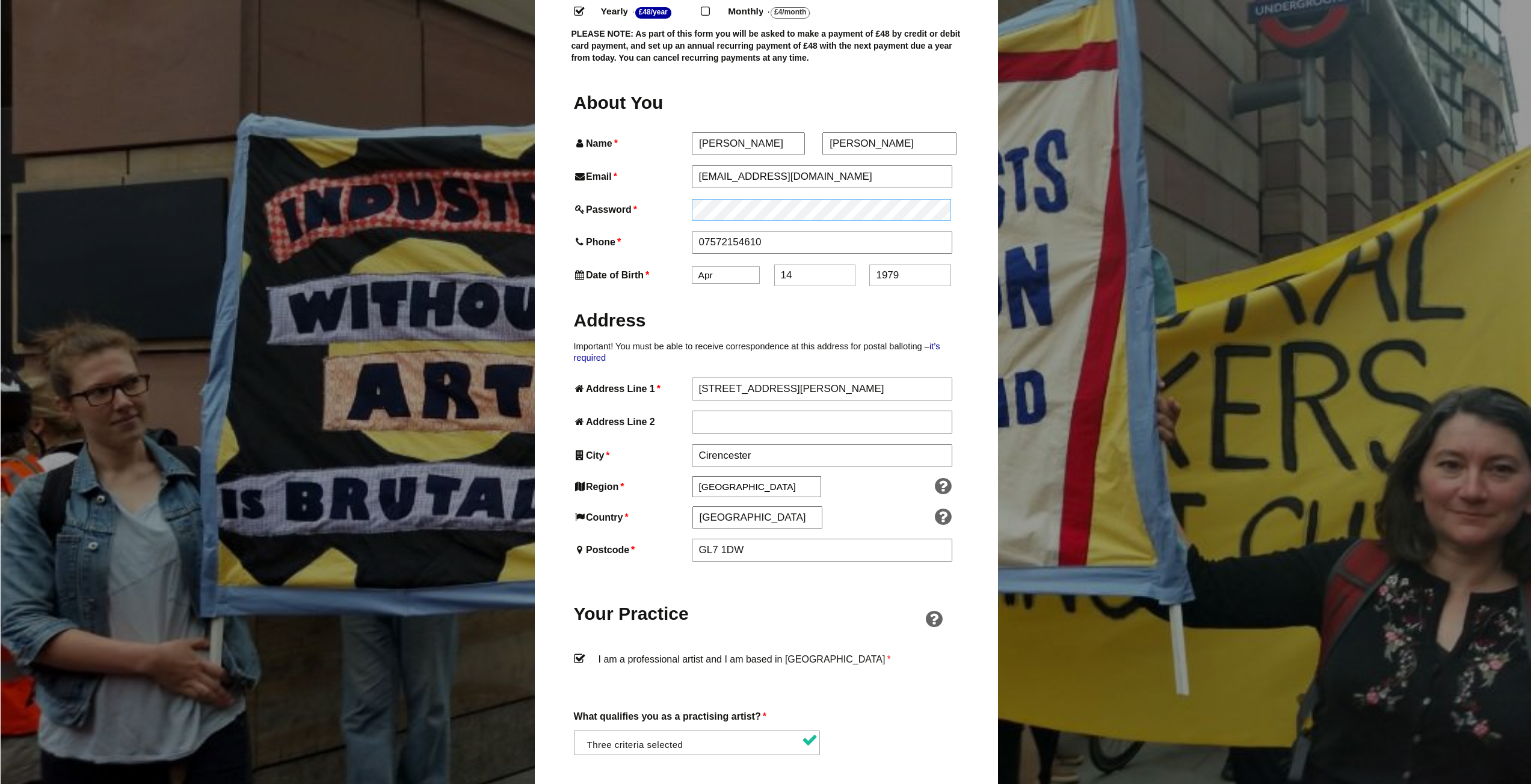
click at [623, 199] on div "Password *" at bounding box center [767, 210] width 385 height 21
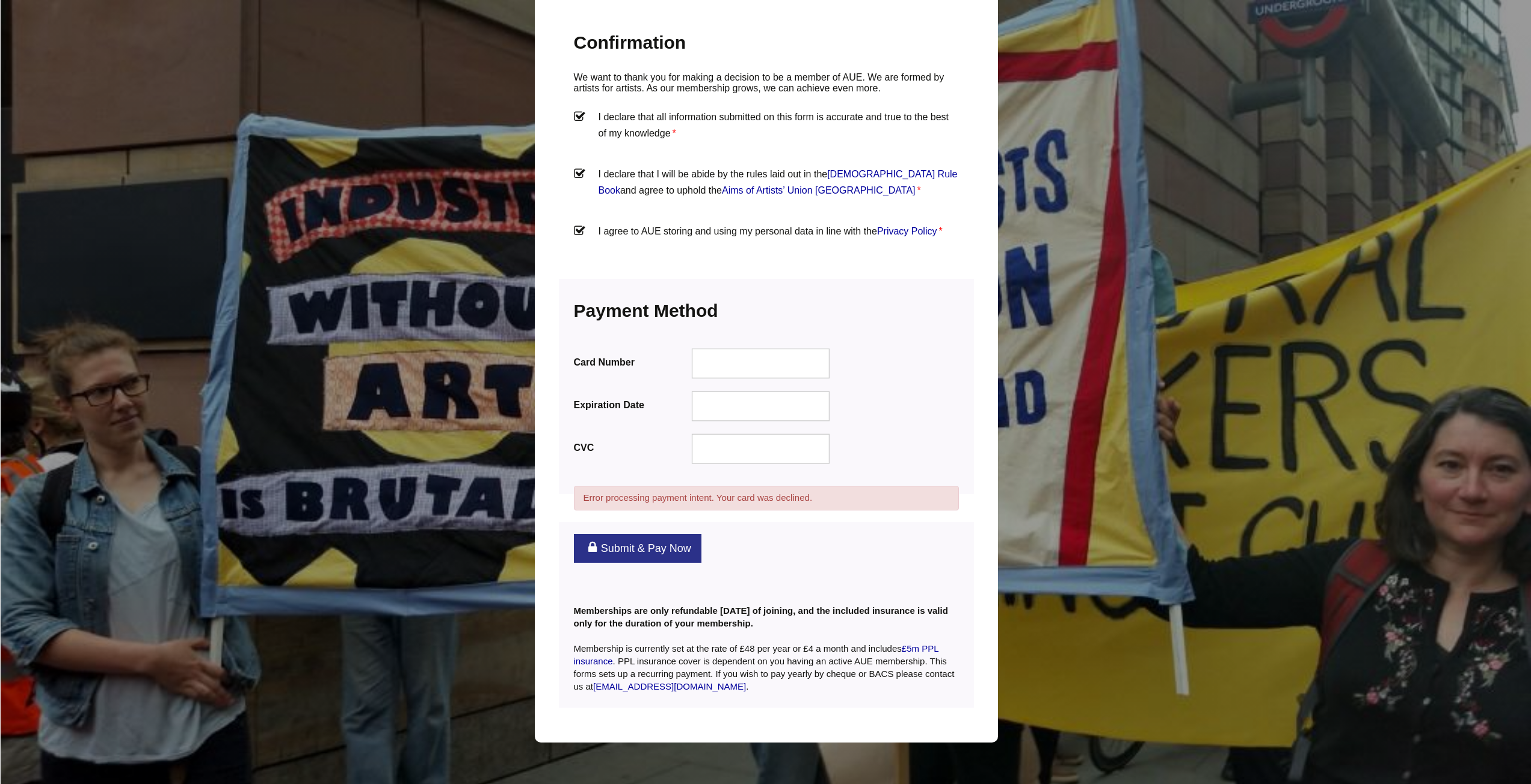
scroll to position [1311, 0]
click at [649, 533] on link "Submit & Pay Now" at bounding box center [638, 547] width 128 height 29
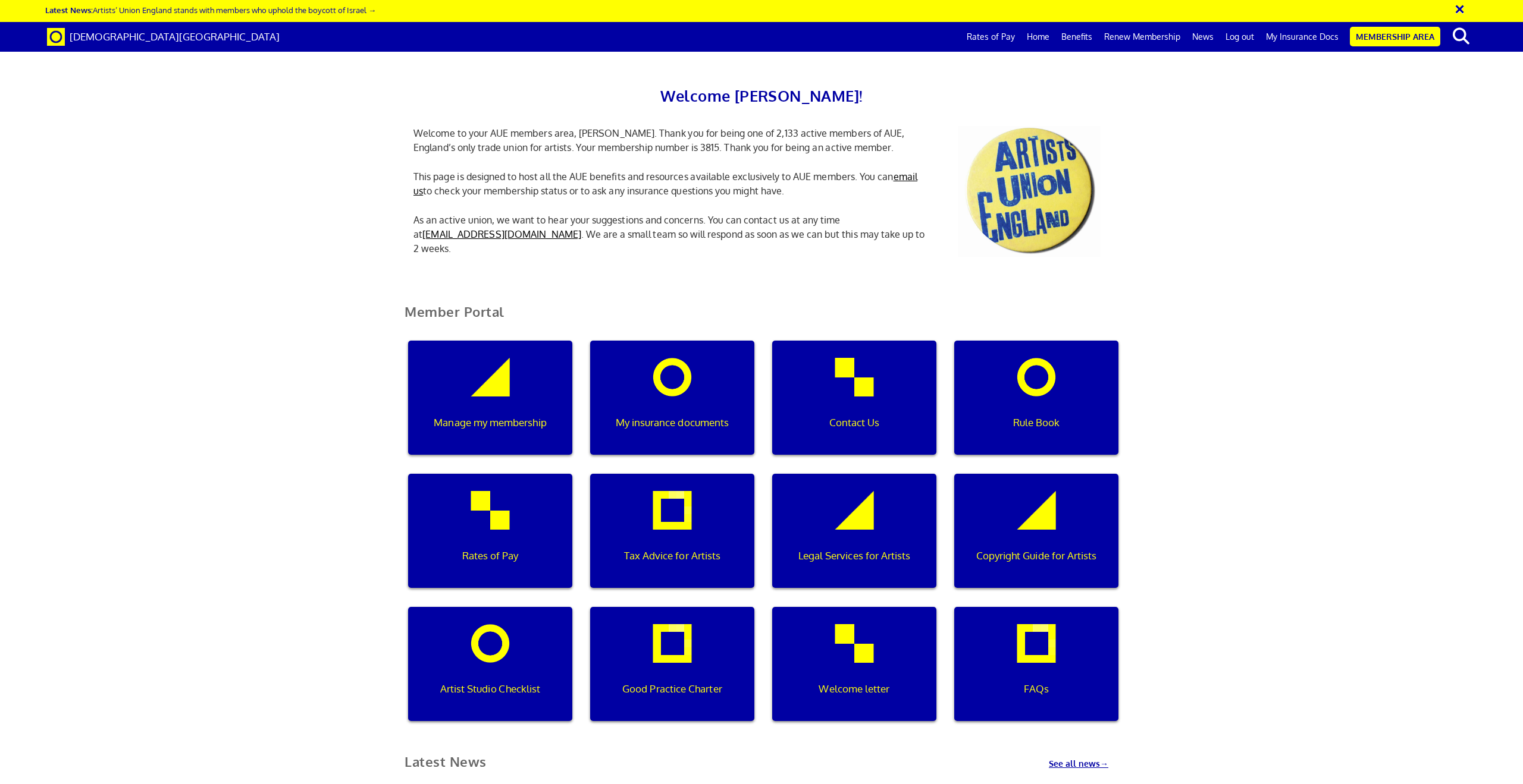
scroll to position [0, 4]
click at [653, 386] on div "My insurance documents" at bounding box center [672, 398] width 164 height 114
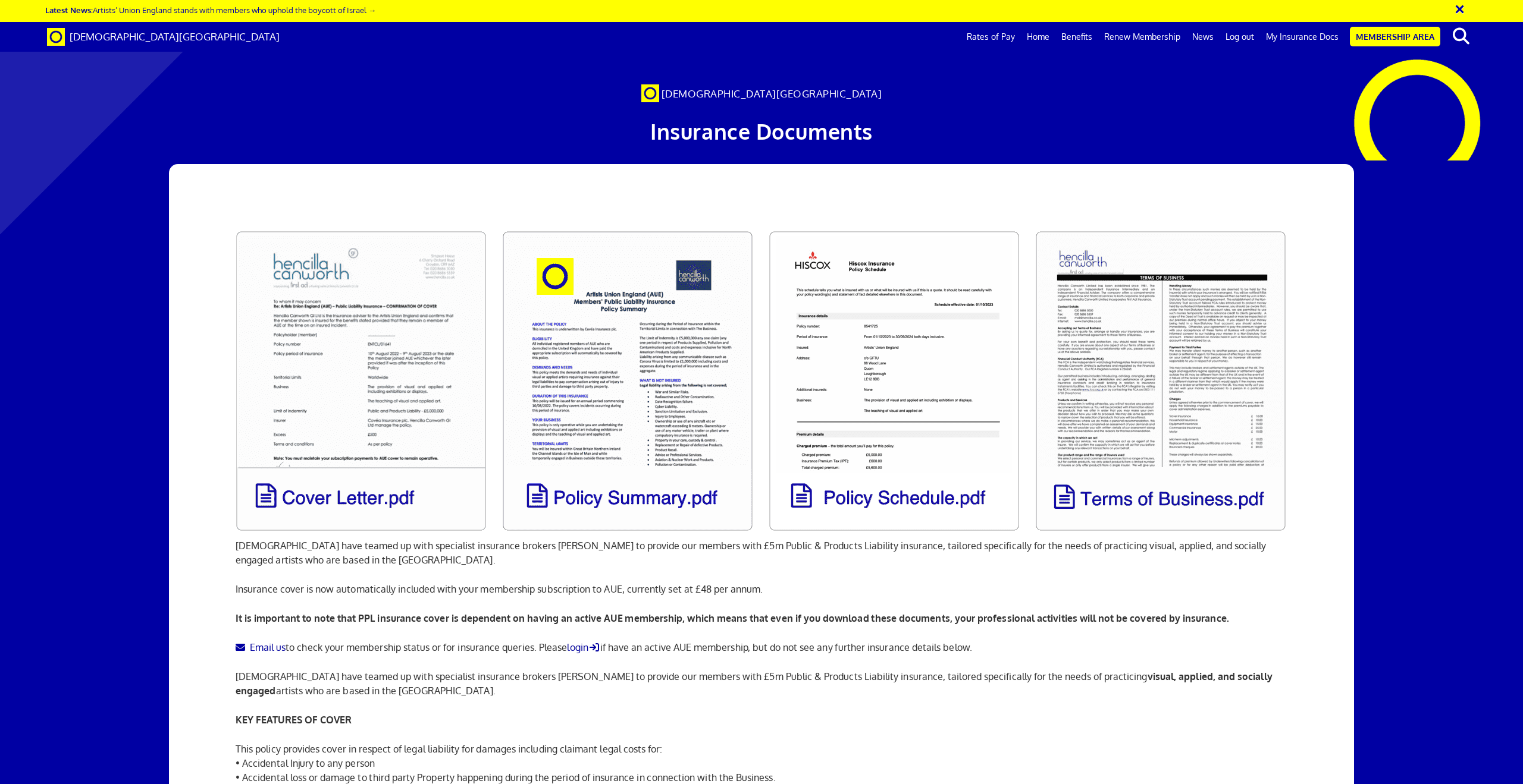
scroll to position [0, 35]
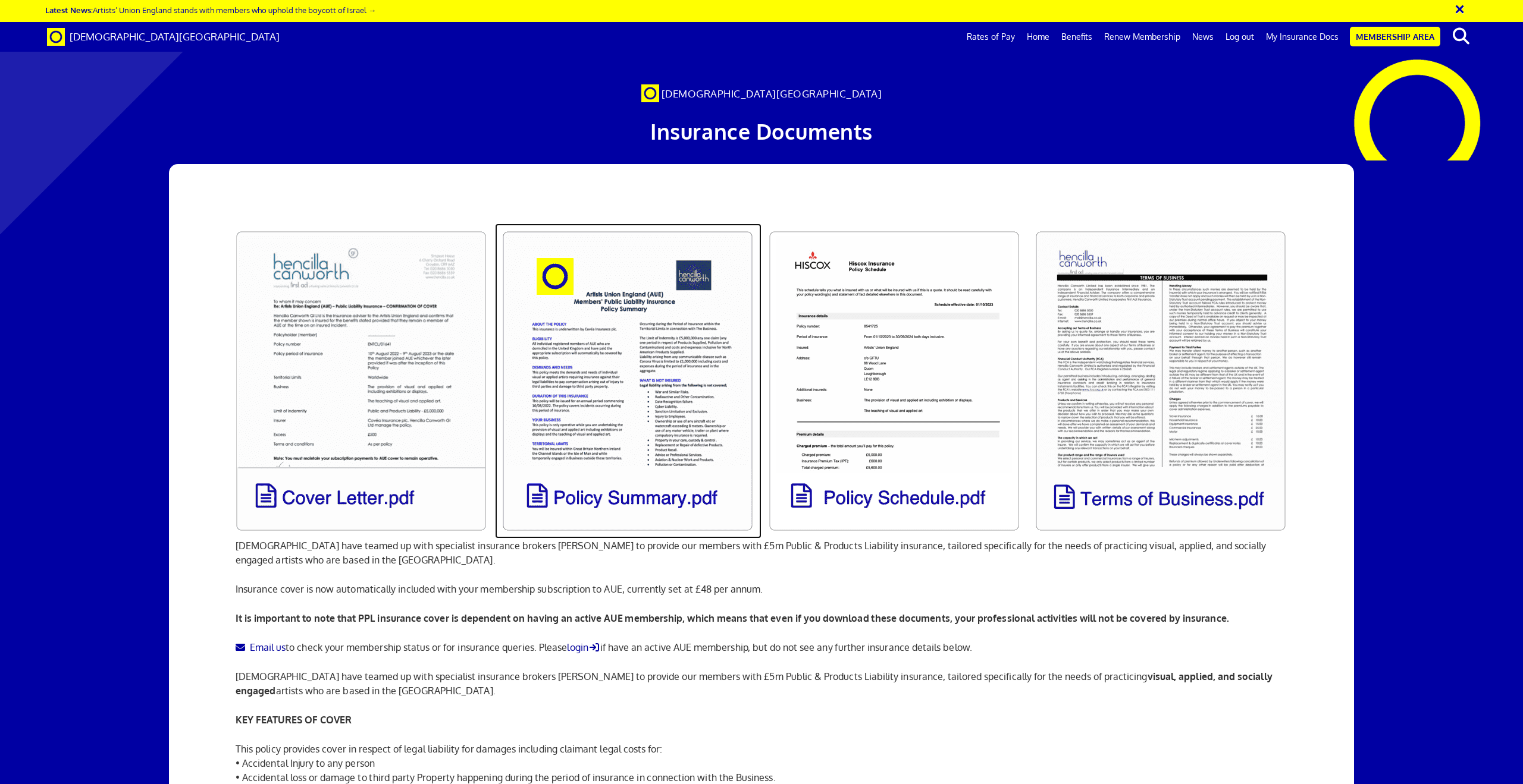
click at [591, 364] on link at bounding box center [628, 381] width 267 height 315
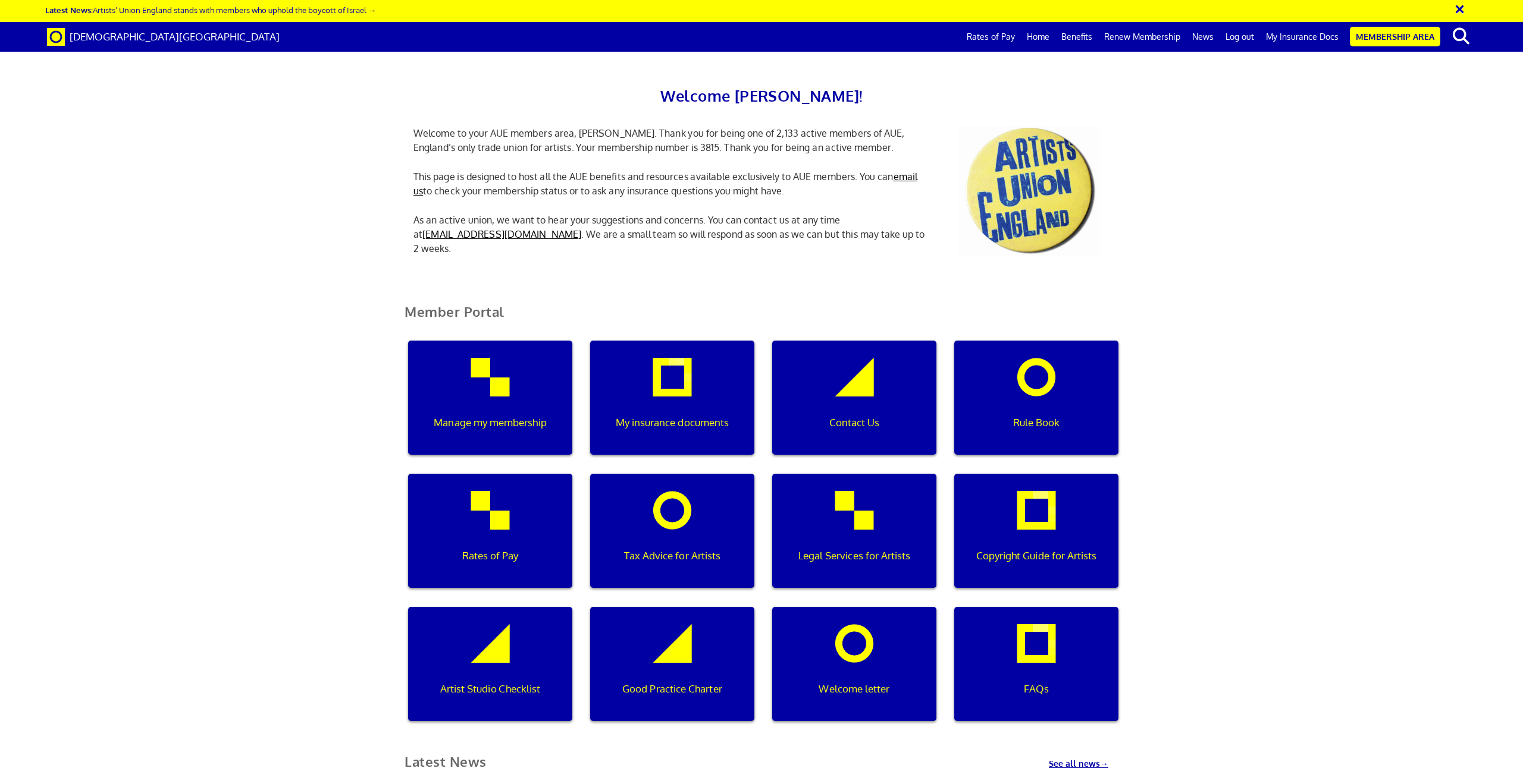
scroll to position [0, 4]
click at [499, 541] on div "Rates of Pay" at bounding box center [490, 531] width 164 height 114
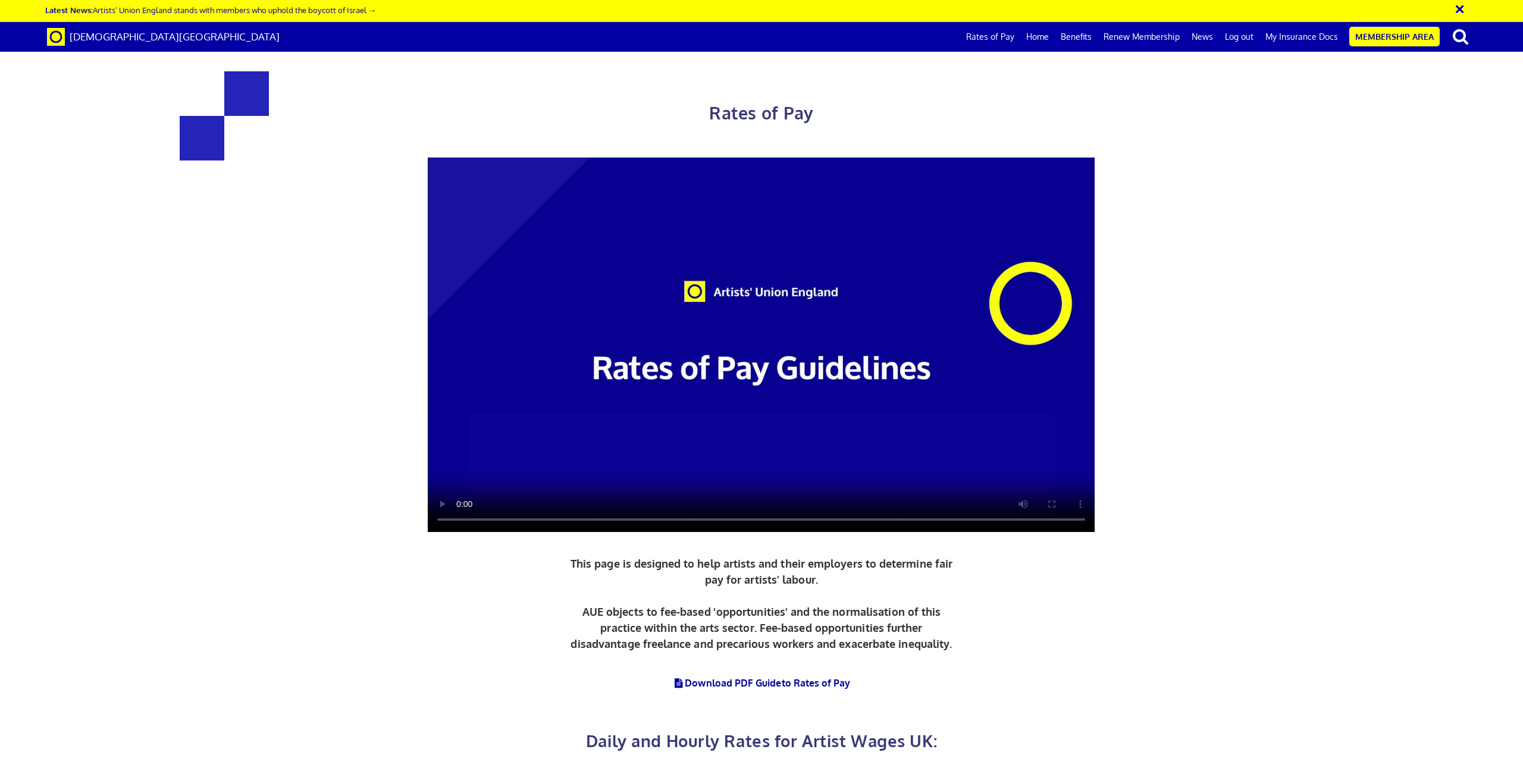
click at [1253, 93] on h1 "Rates of Pay" at bounding box center [762, 99] width 1028 height 56
click at [50, 38] on span at bounding box center [56, 36] width 18 height 13
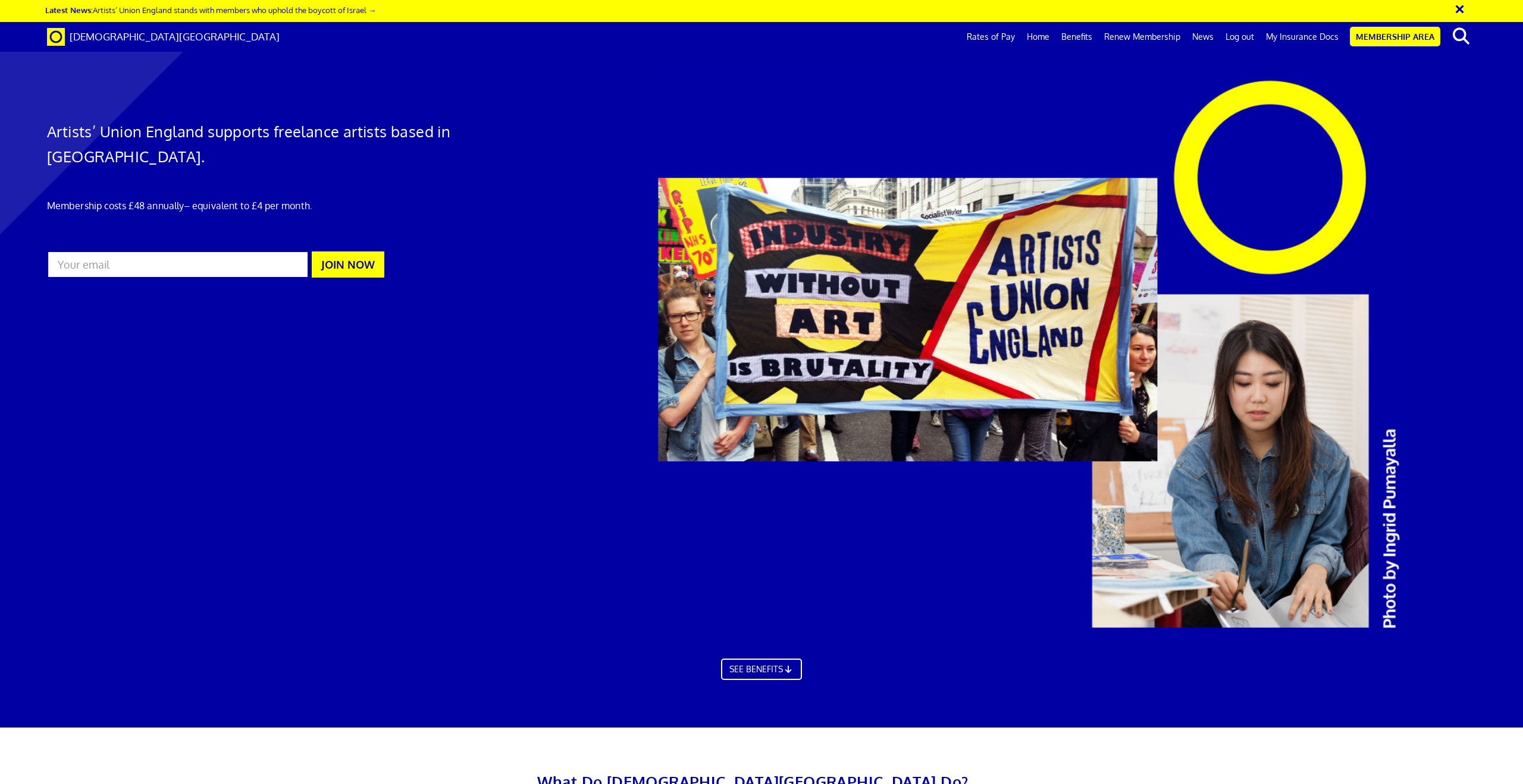
scroll to position [0, 35]
click at [512, 437] on div at bounding box center [761, 369] width 1523 height 716
click at [580, 237] on div at bounding box center [761, 369] width 1523 height 716
click at [1076, 35] on link "Benefits" at bounding box center [1077, 37] width 43 height 30
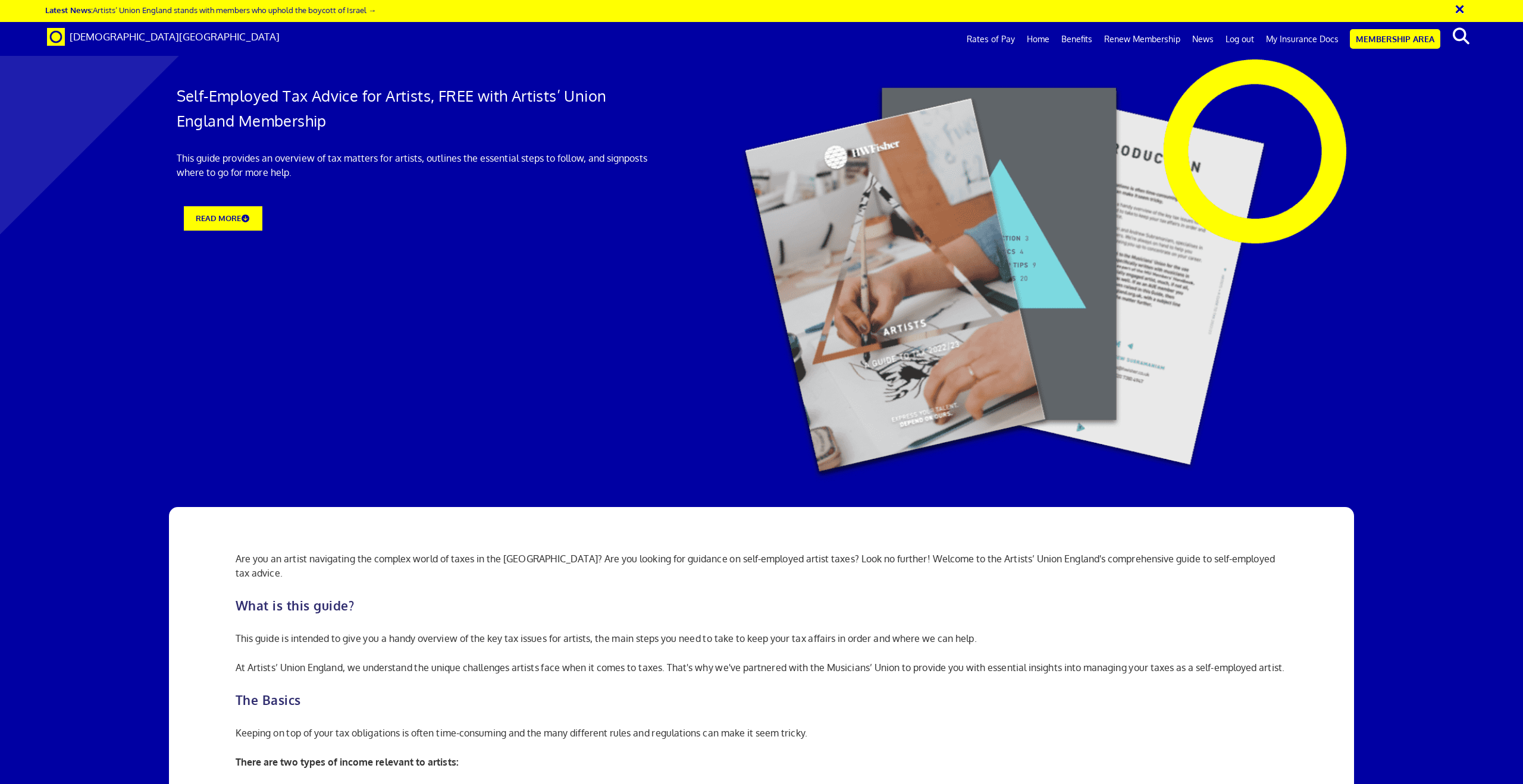
scroll to position [1189, 0]
click at [1008, 41] on link "Rates of Pay" at bounding box center [991, 39] width 60 height 30
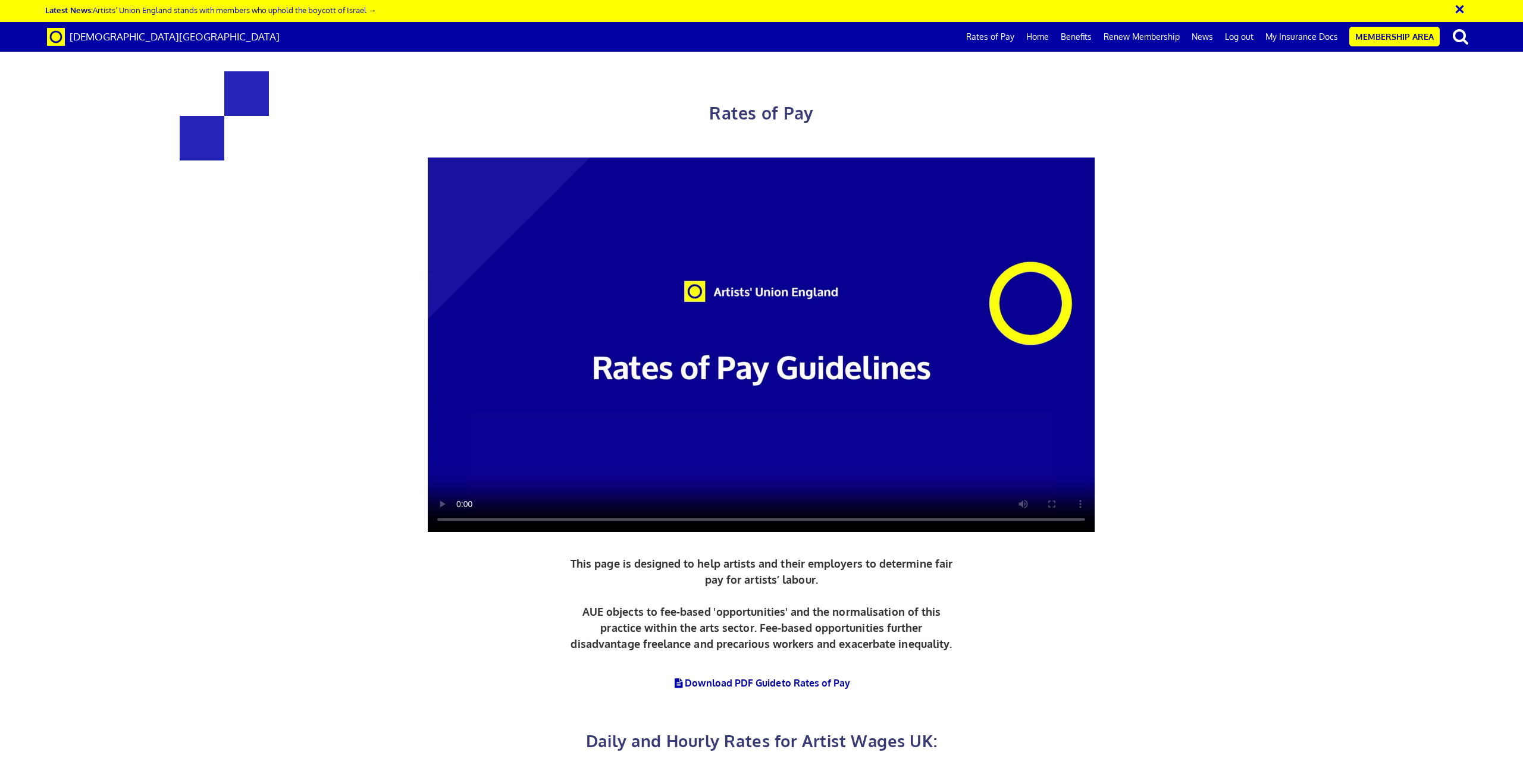
scroll to position [594, 0]
drag, startPoint x: 416, startPoint y: 361, endPoint x: 464, endPoint y: 362, distance: 48.0
copy h3 "£352"
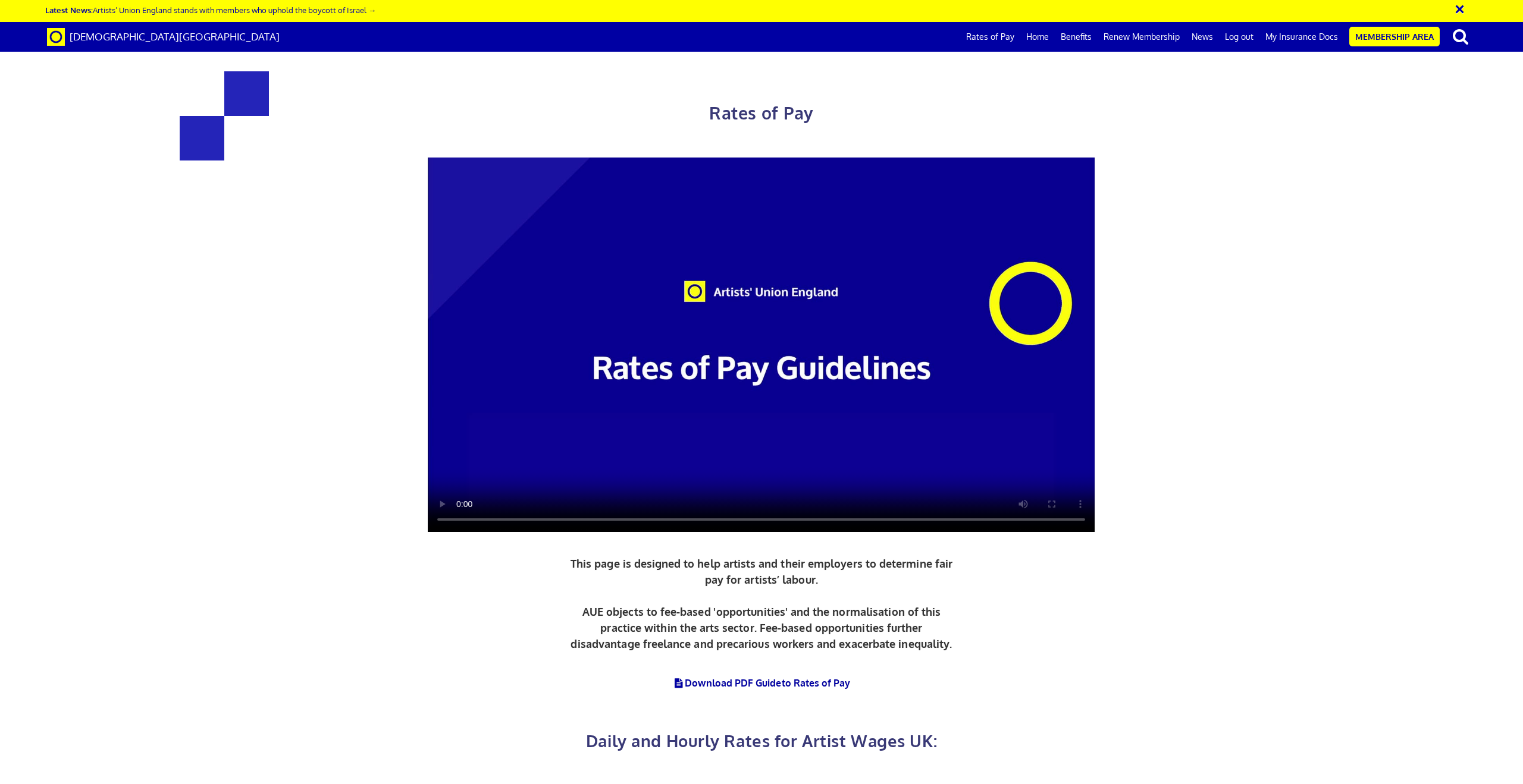
drag, startPoint x: 499, startPoint y: 393, endPoint x: 455, endPoint y: 390, distance: 44.1
